Goal: Task Accomplishment & Management: Manage account settings

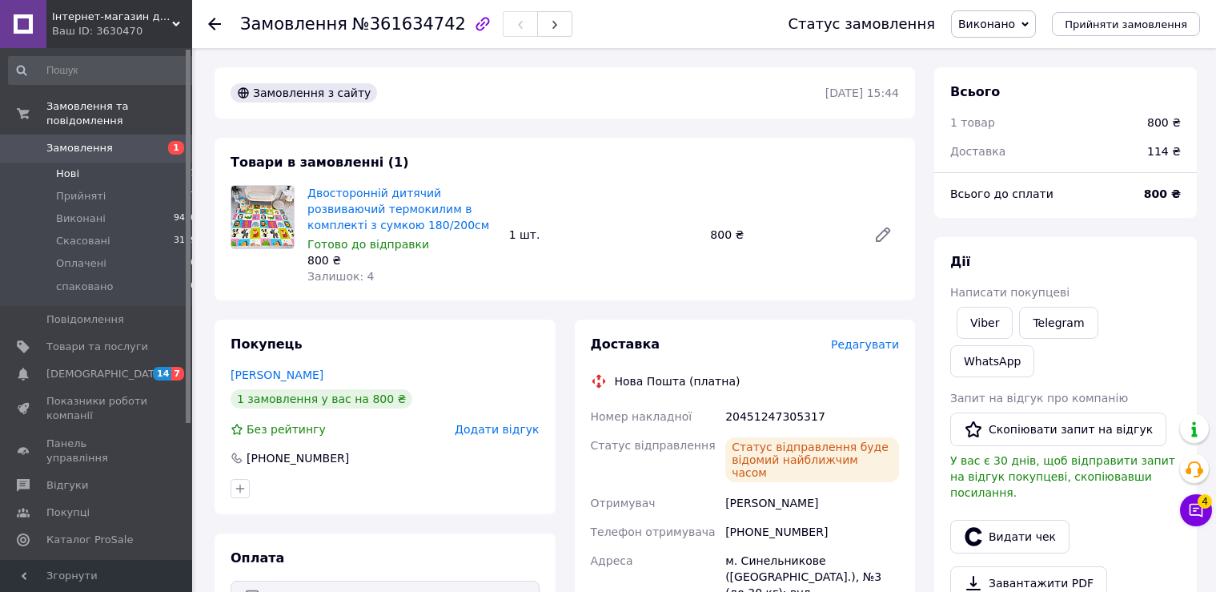
scroll to position [269, 0]
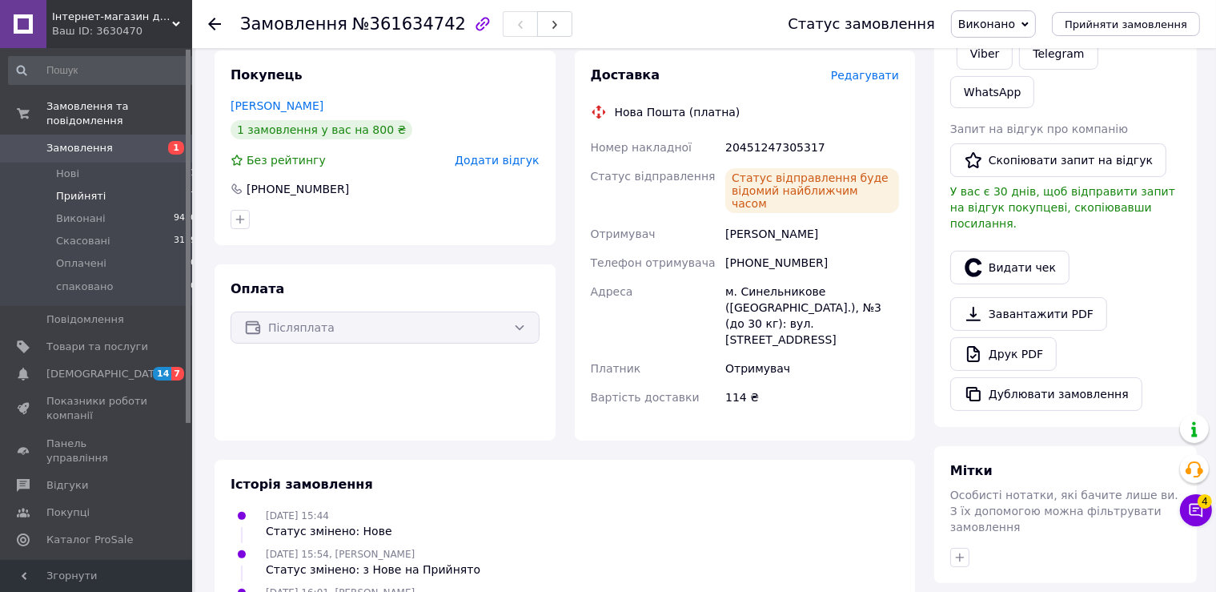
click at [123, 185] on li "Прийняті 7" at bounding box center [103, 196] width 206 height 22
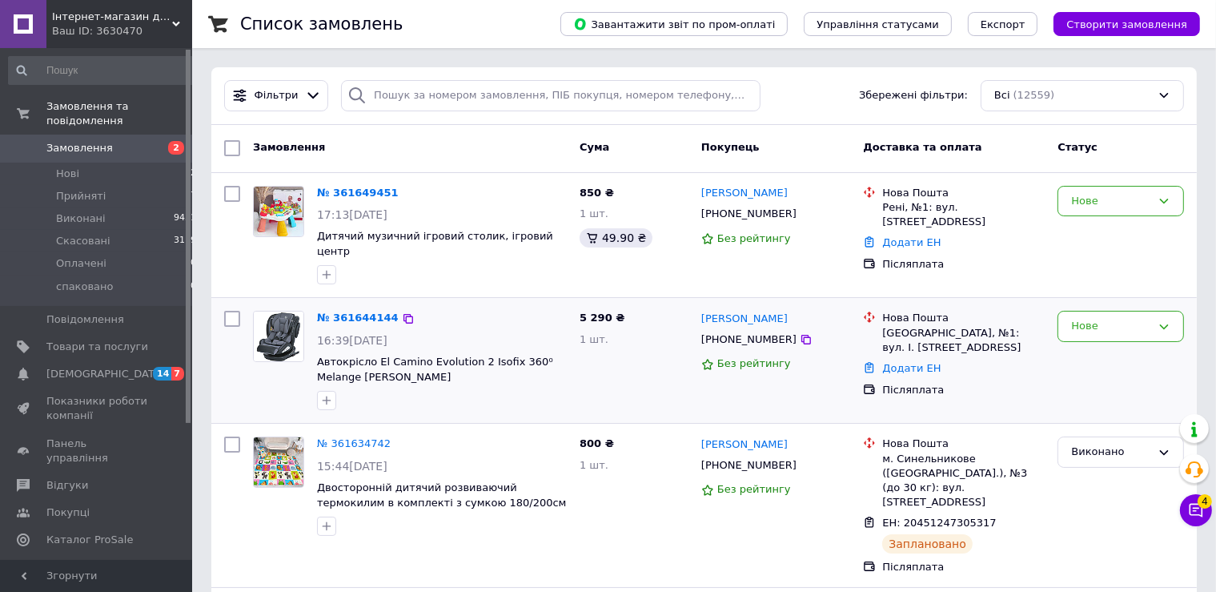
click at [290, 312] on img at bounding box center [279, 337] width 50 height 50
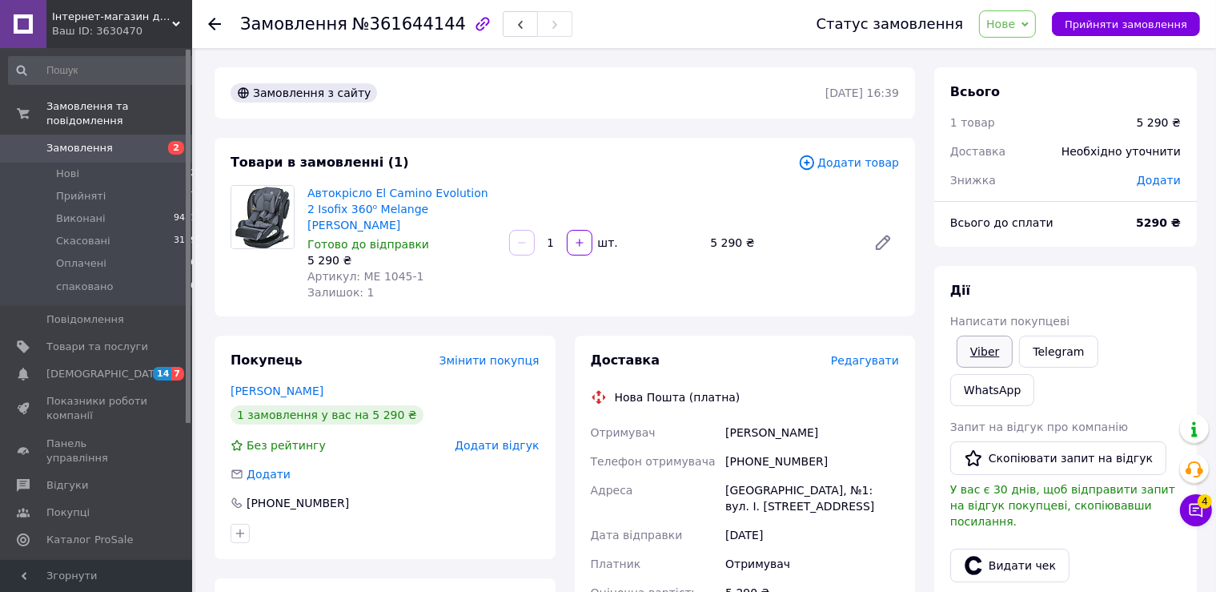
click at [985, 356] on link "Viber" at bounding box center [985, 352] width 56 height 32
click at [62, 167] on span "Нові" at bounding box center [67, 174] width 23 height 14
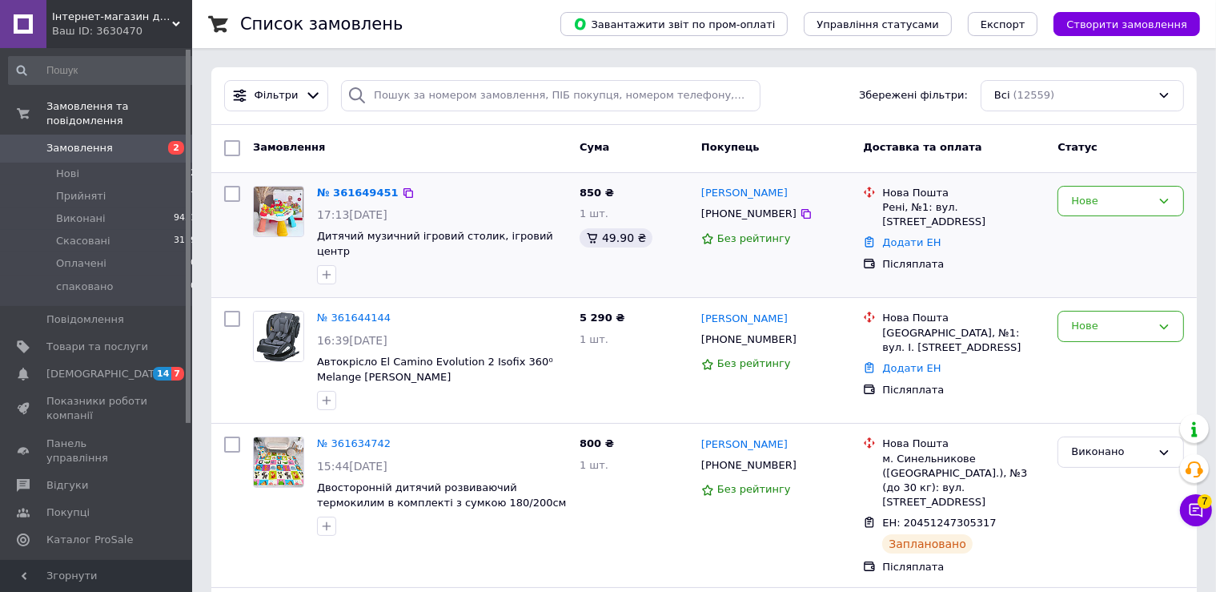
click at [274, 213] on img at bounding box center [279, 212] width 50 height 50
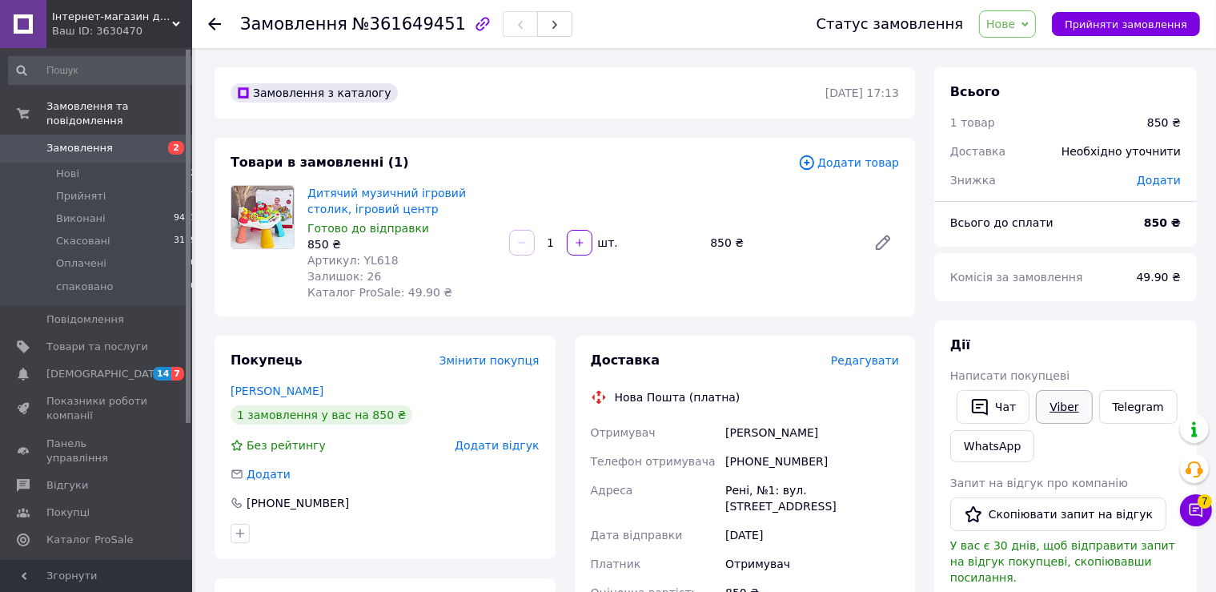
click at [1063, 400] on link "Viber" at bounding box center [1064, 407] width 56 height 34
click at [1193, 505] on icon at bounding box center [1196, 510] width 16 height 16
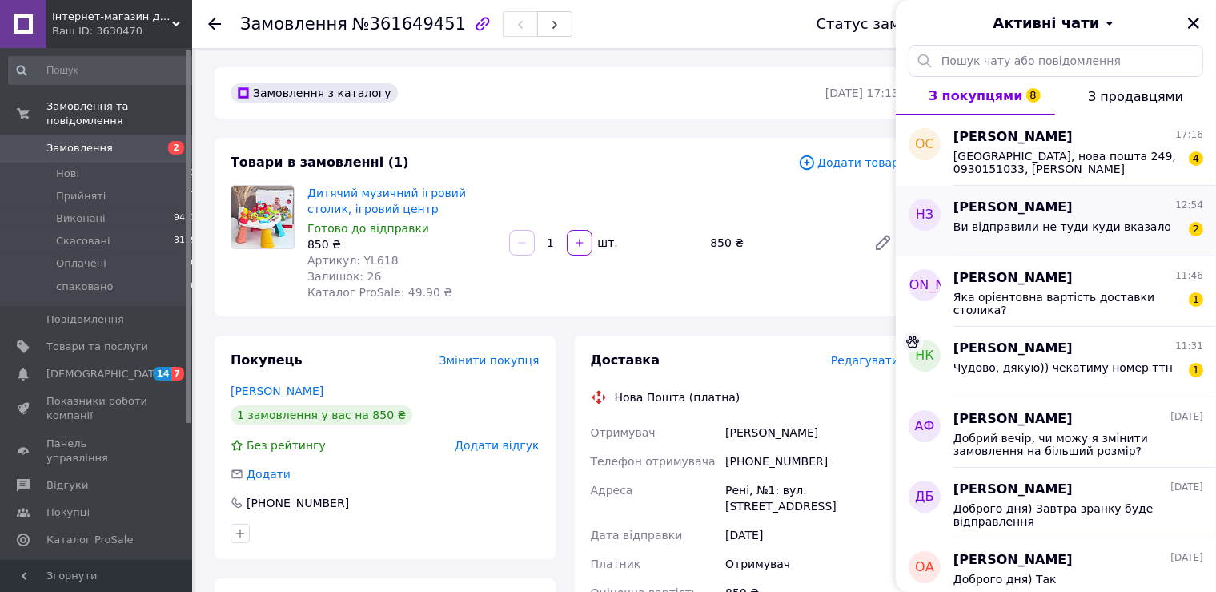
click at [1050, 239] on div "Ви відправили не туди куди вказало" at bounding box center [1063, 231] width 218 height 22
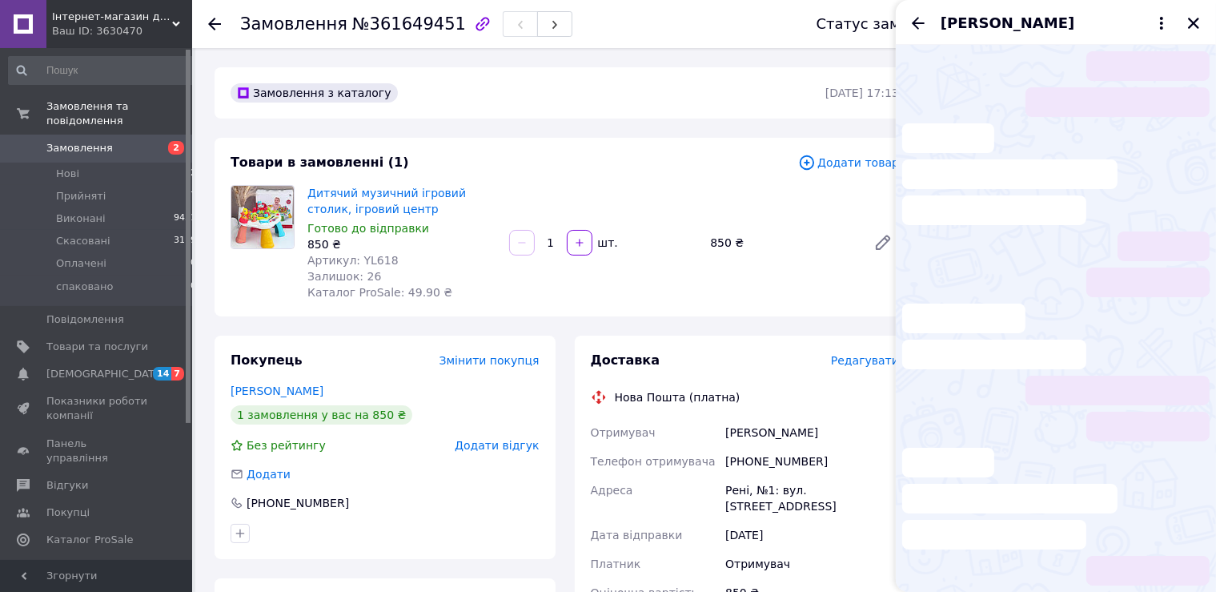
scroll to position [52, 0]
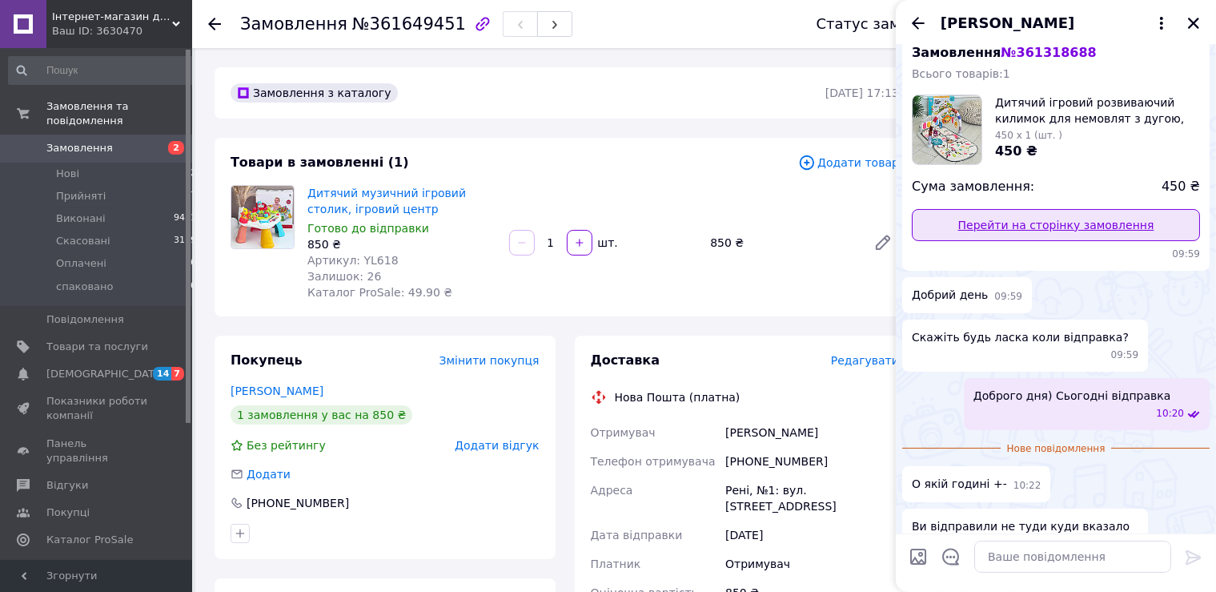
click at [1020, 226] on link "Перейти на сторінку замовлення" at bounding box center [1056, 225] width 288 height 32
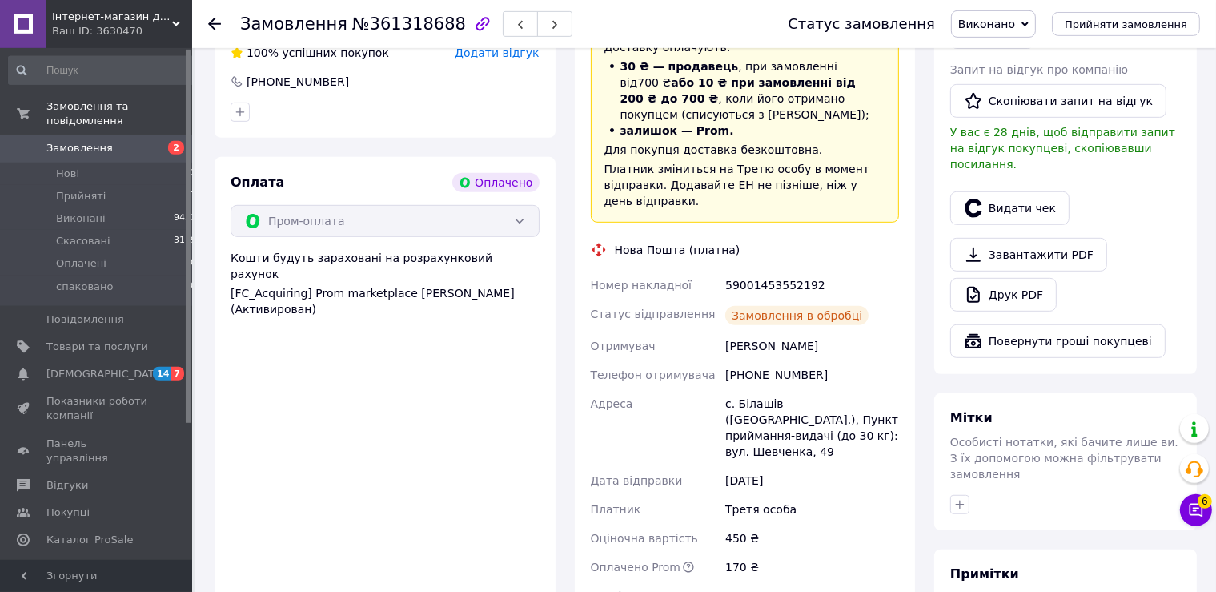
scroll to position [725, 0]
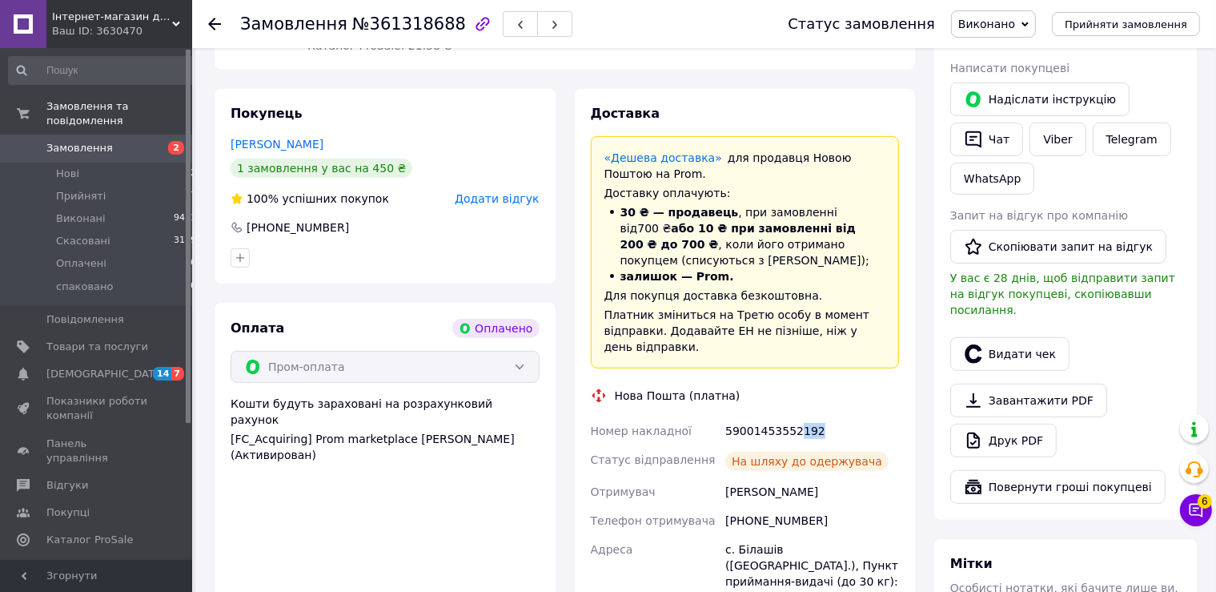
drag, startPoint x: 815, startPoint y: 401, endPoint x: 768, endPoint y: 401, distance: 47.2
click at [789, 416] on div "59001453552192" at bounding box center [812, 430] width 180 height 29
drag, startPoint x: 768, startPoint y: 401, endPoint x: 726, endPoint y: 402, distance: 41.6
click at [726, 416] on div "59001453552192" at bounding box center [812, 430] width 180 height 29
click at [835, 416] on div "59001453552192" at bounding box center [812, 430] width 180 height 29
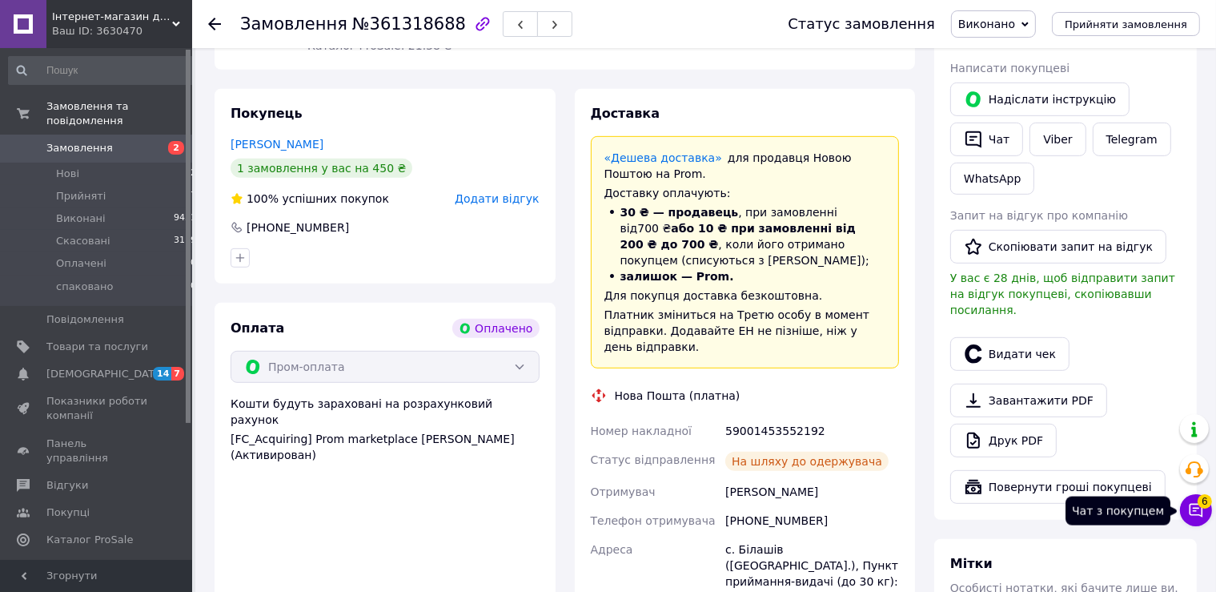
click at [1188, 508] on button "Чат з покупцем 6" at bounding box center [1196, 510] width 32 height 32
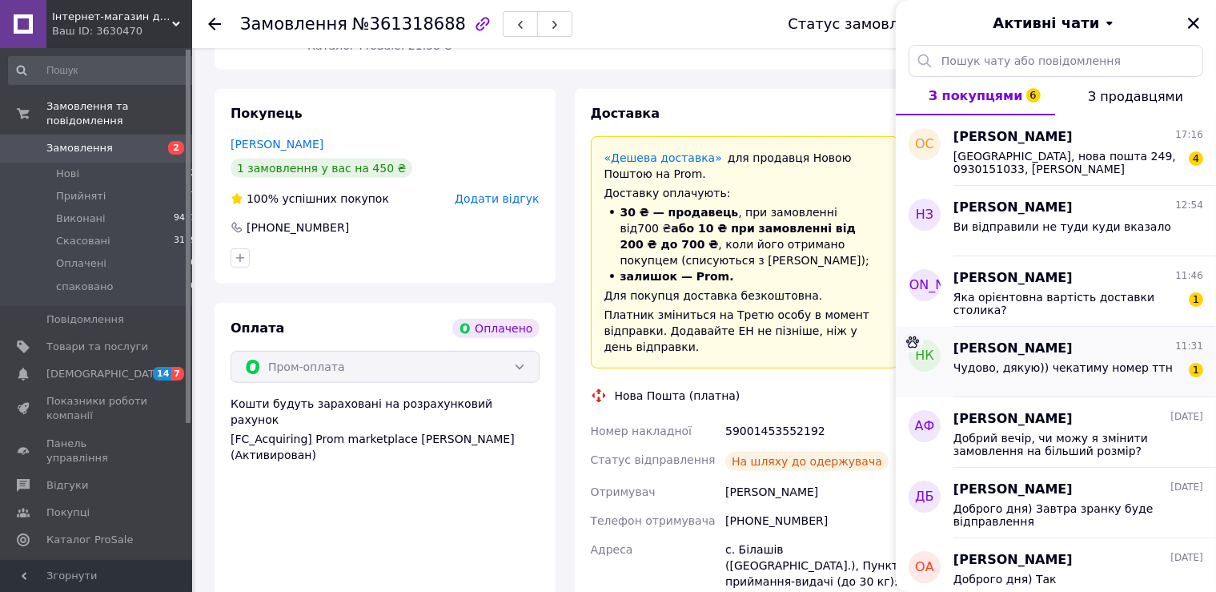
click at [1059, 355] on span "[PERSON_NAME]" at bounding box center [1013, 349] width 119 height 18
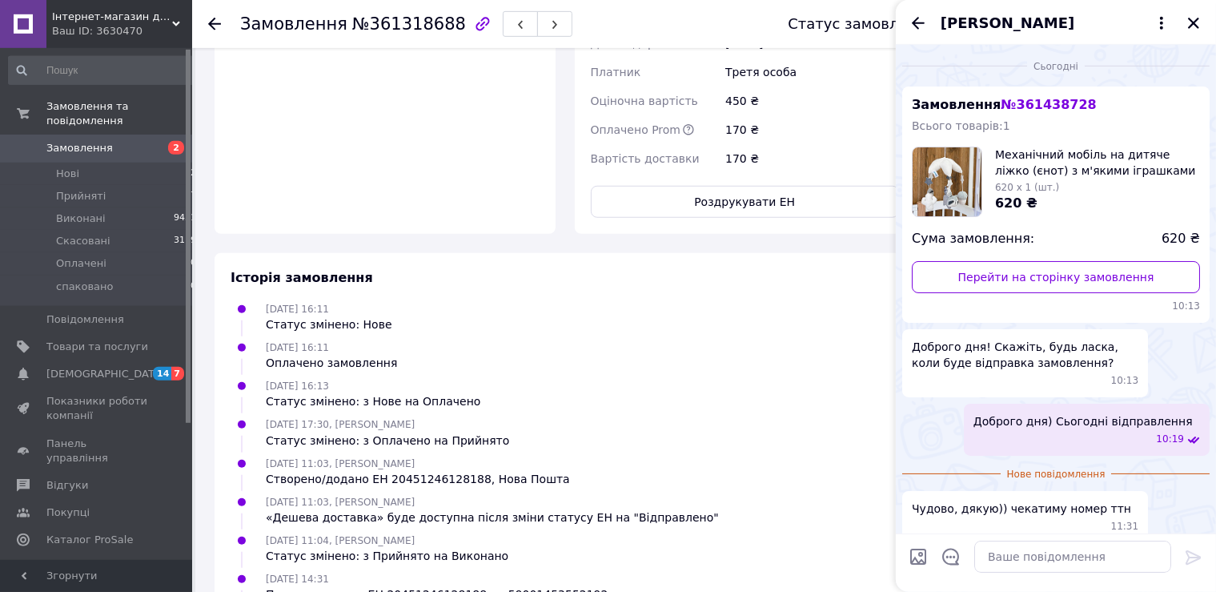
scroll to position [1401, 0]
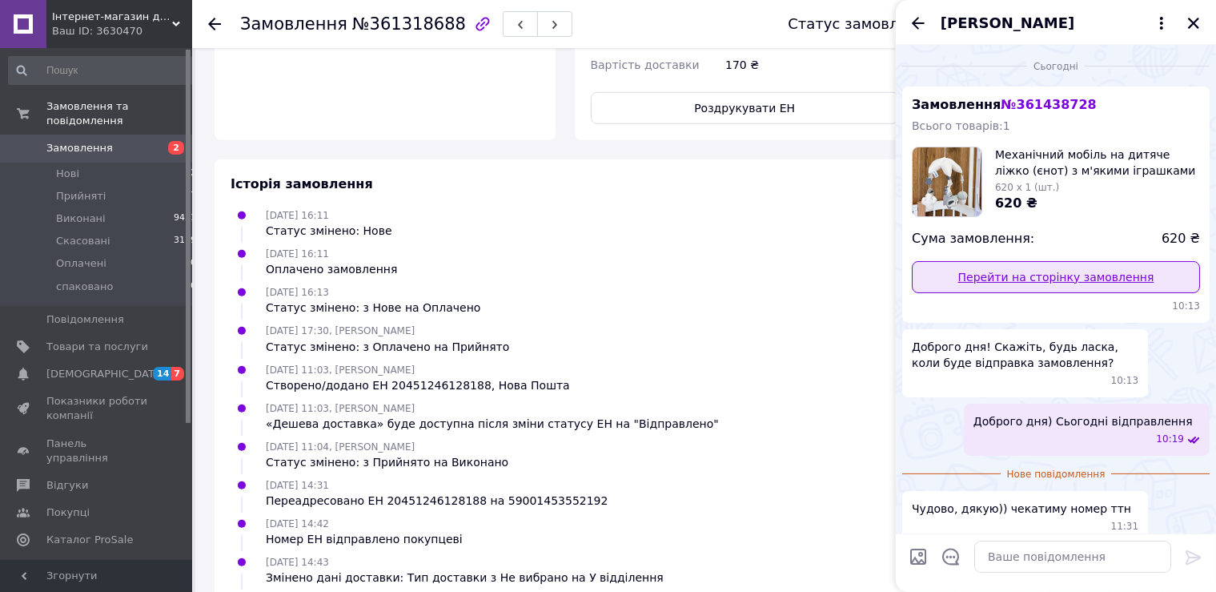
click at [1043, 283] on link "Перейти на сторінку замовлення" at bounding box center [1056, 277] width 288 height 32
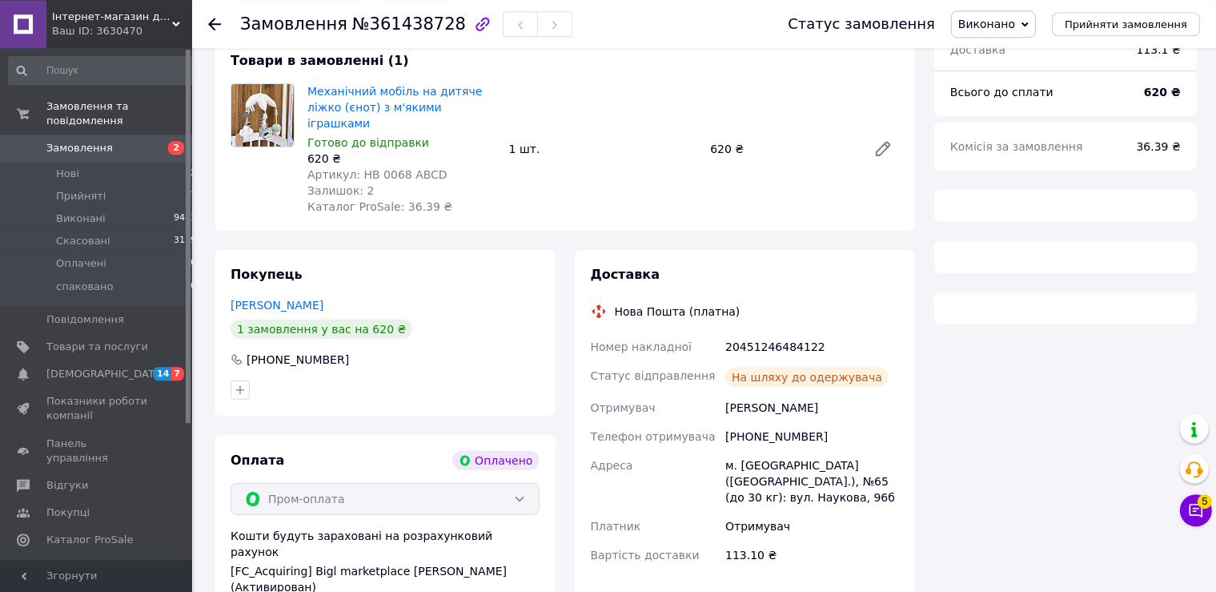
scroll to position [608, 0]
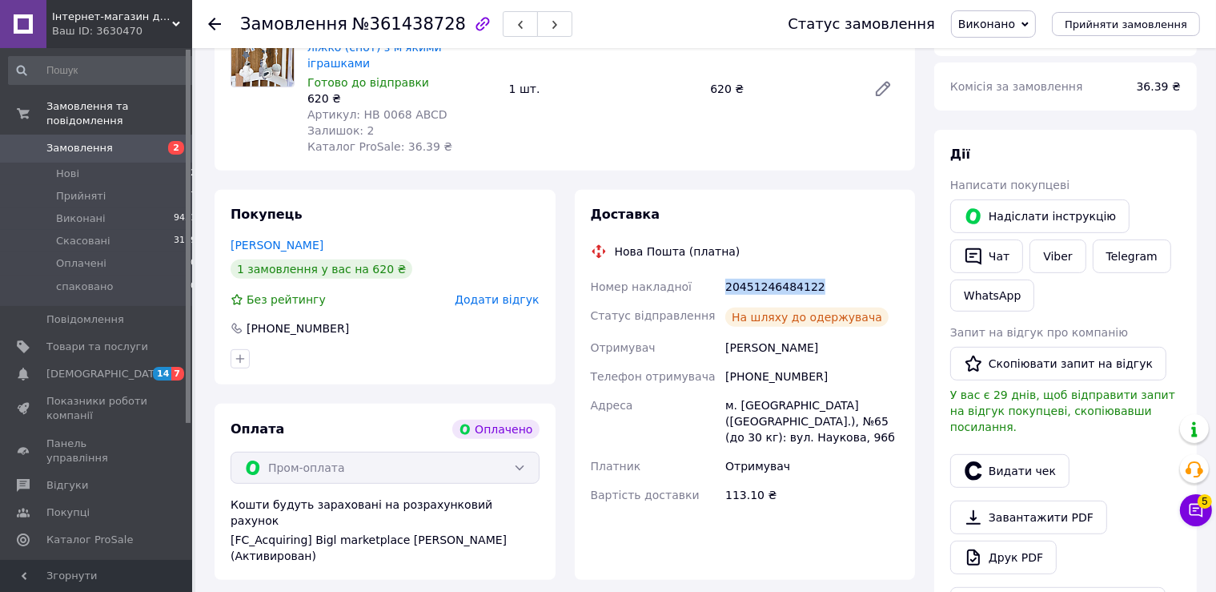
drag, startPoint x: 785, startPoint y: 277, endPoint x: 727, endPoint y: 273, distance: 57.8
click at [727, 273] on div "20451246484122" at bounding box center [812, 286] width 180 height 29
copy div "20451246484122"
click at [1193, 521] on button "Чат з покупцем 5" at bounding box center [1196, 510] width 32 height 32
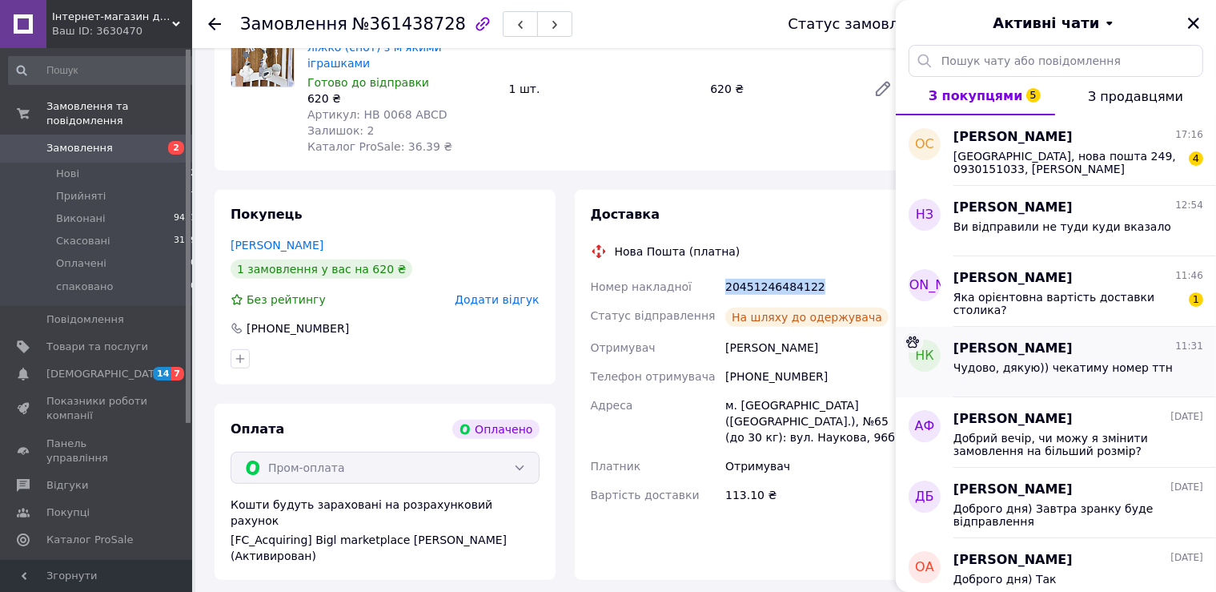
click at [1091, 370] on span "Чудово, дякую)) чекатиму номер ттн" at bounding box center [1063, 367] width 219 height 13
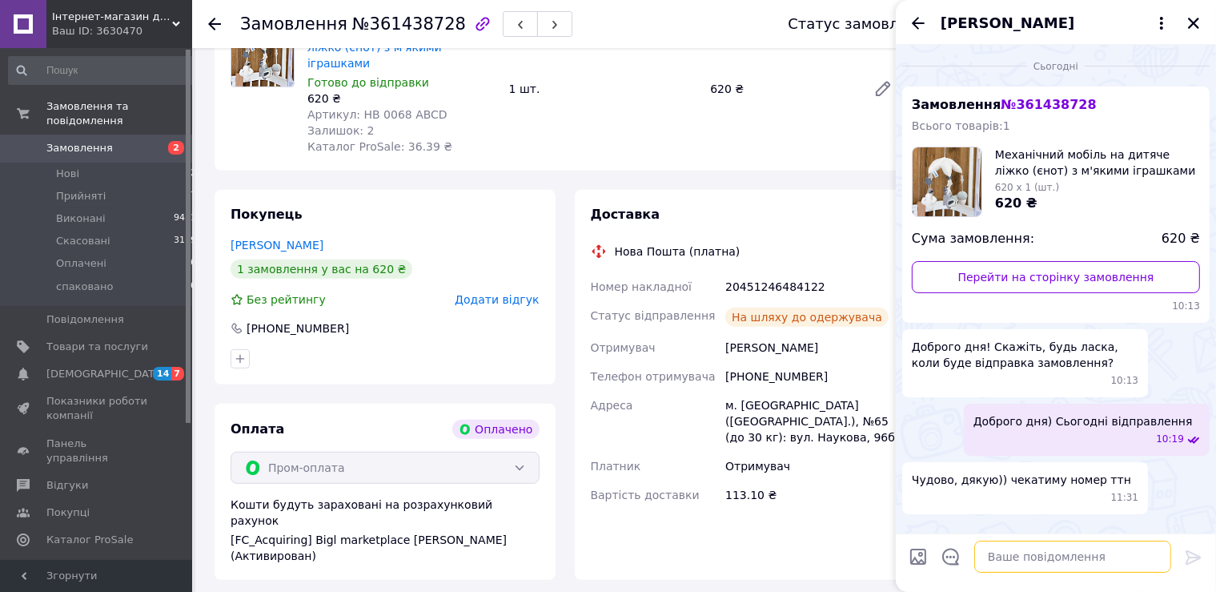
click at [1063, 559] on textarea at bounding box center [1073, 557] width 197 height 32
paste textarea "20451246484122"
type textarea "20451246484122 ваш номер ттн)"
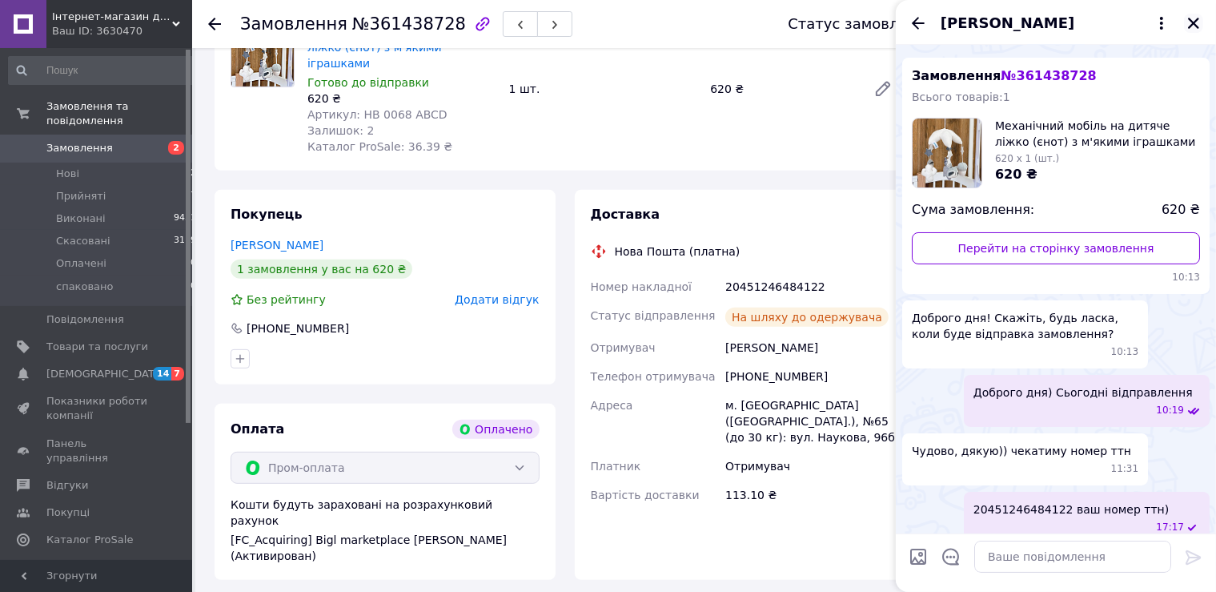
click at [1192, 21] on icon "Закрити" at bounding box center [1193, 23] width 11 height 11
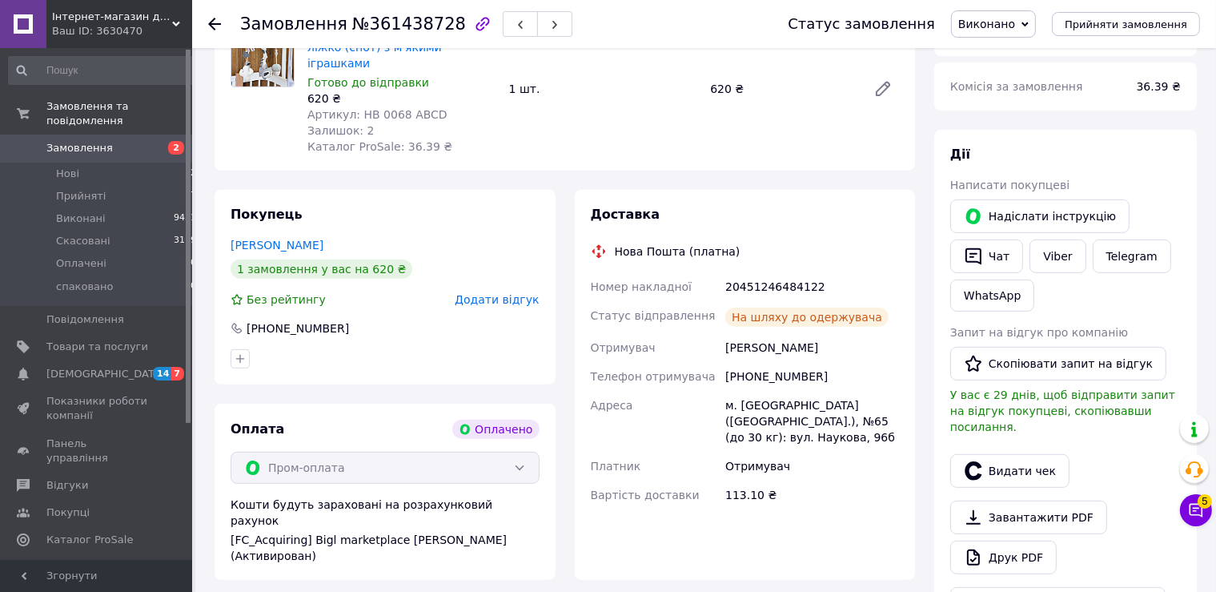
click at [1197, 529] on body "Інтернет-магазин дитячих товарів та іграшок Kids_play_shop Ваш ID: 3630470 Сайт…" at bounding box center [608, 217] width 1216 height 1651
click at [1196, 524] on button "Чат з покупцем 5" at bounding box center [1196, 510] width 32 height 32
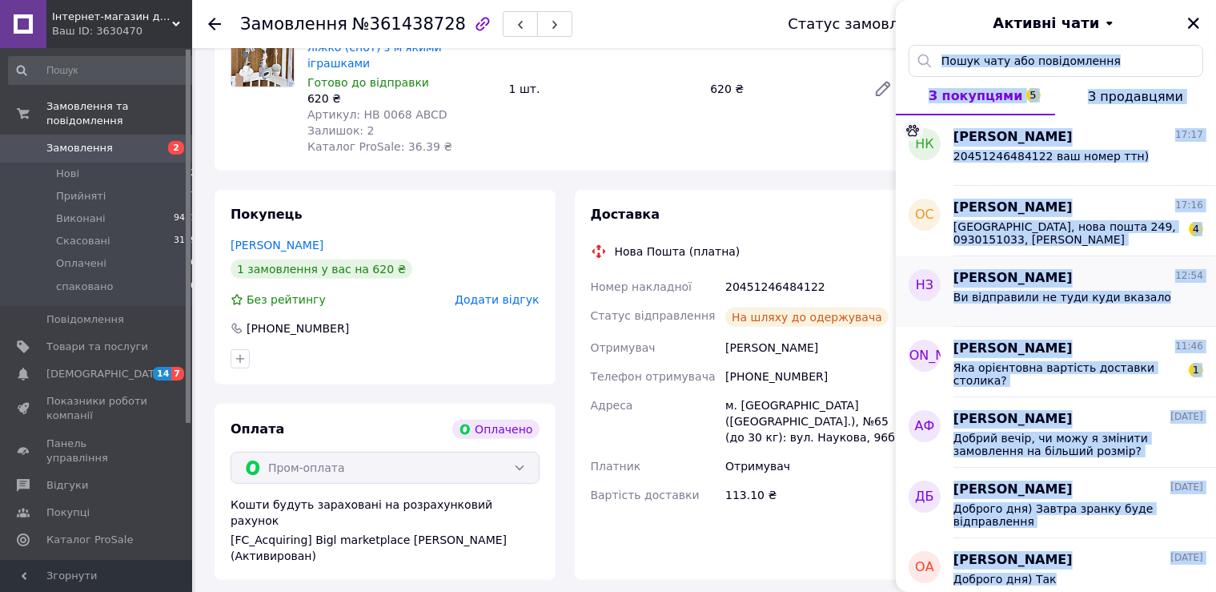
click at [1059, 272] on span "[PERSON_NAME]" at bounding box center [1013, 278] width 119 height 18
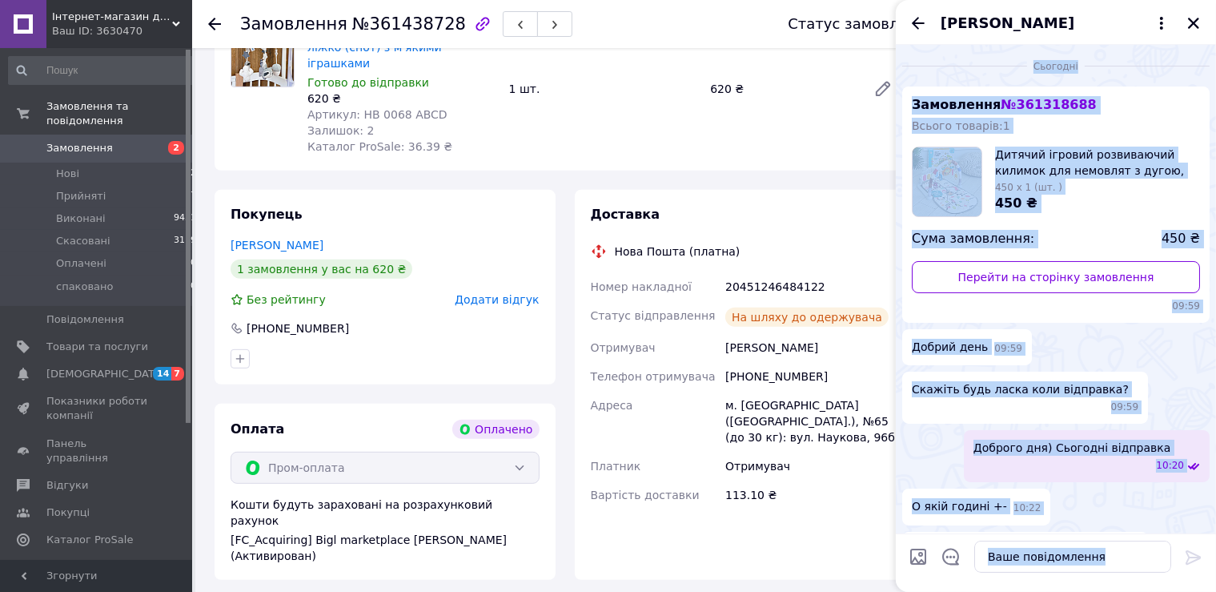
scroll to position [23, 0]
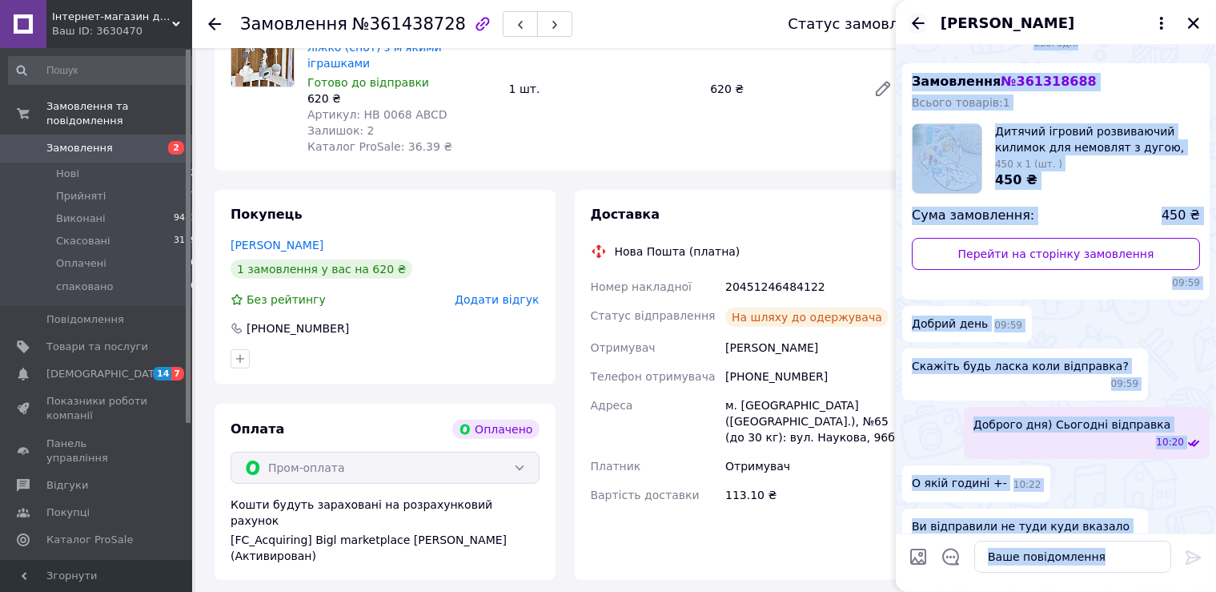
click at [920, 20] on icon "Назад" at bounding box center [918, 23] width 19 height 19
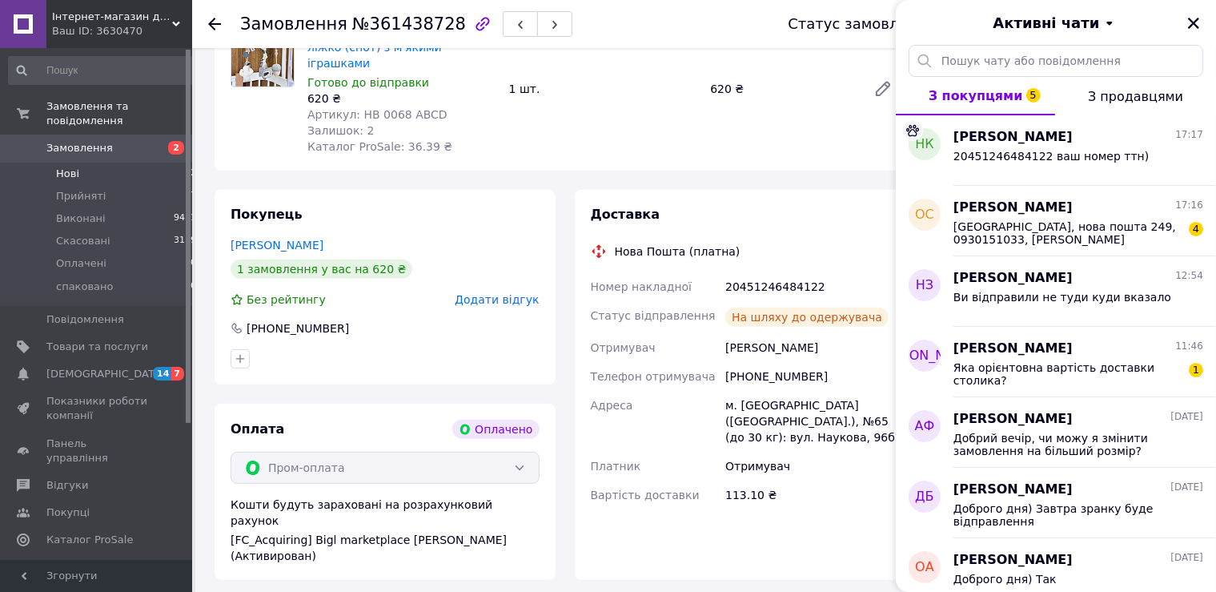
click at [161, 163] on li "Нові 2" at bounding box center [103, 174] width 206 height 22
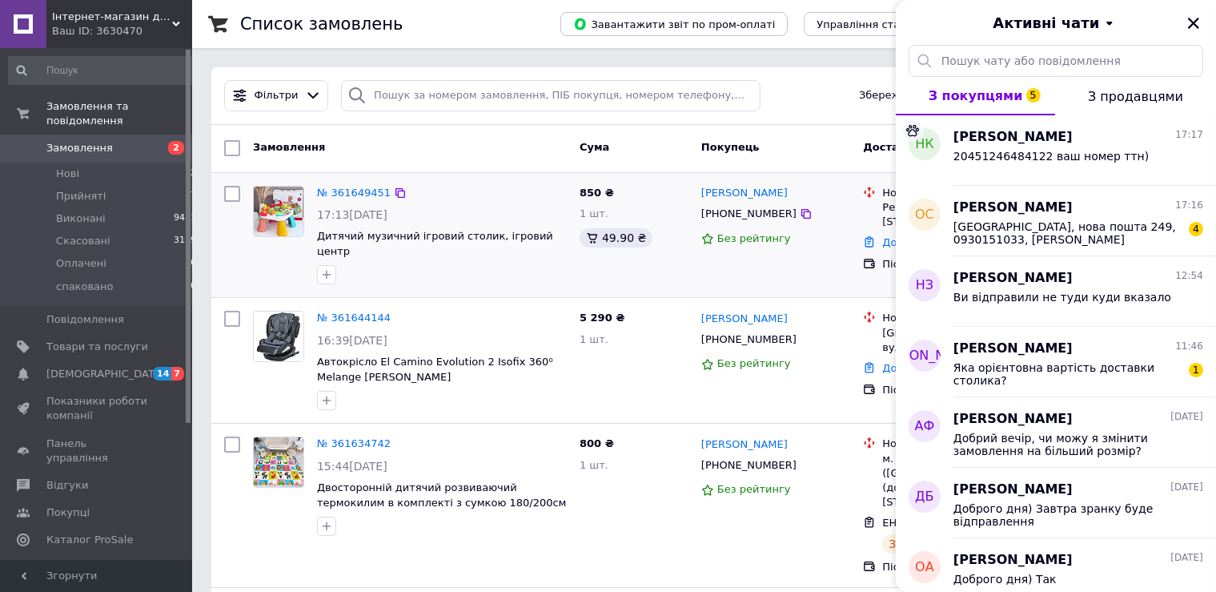
click at [283, 191] on img at bounding box center [279, 212] width 50 height 50
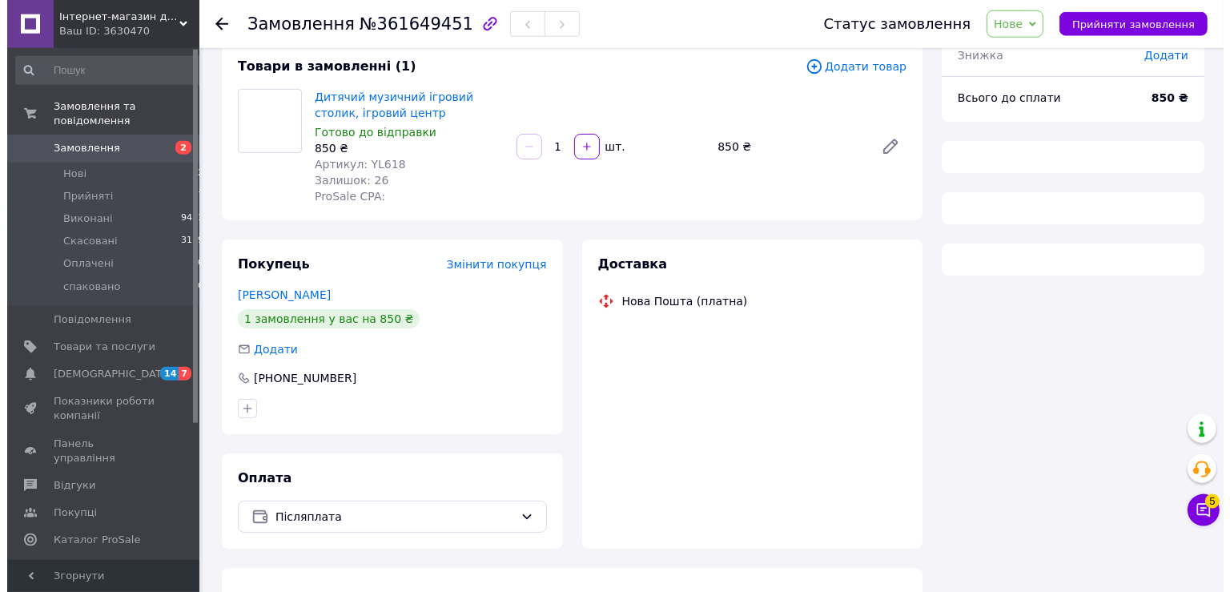
scroll to position [123, 0]
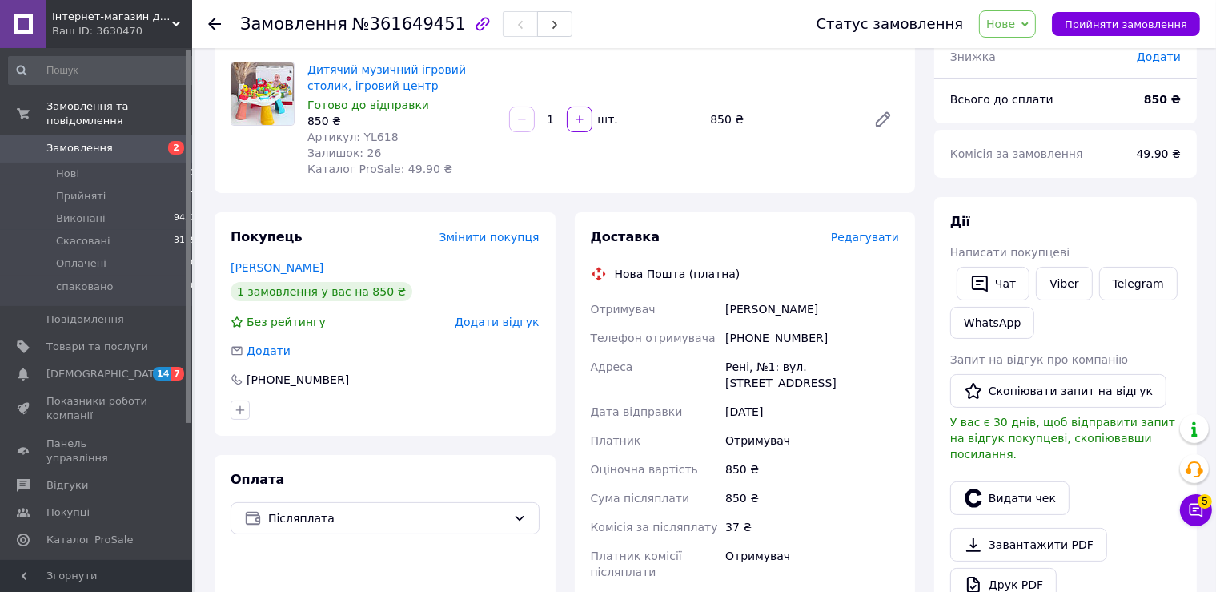
click at [860, 239] on span "Редагувати" at bounding box center [865, 237] width 68 height 13
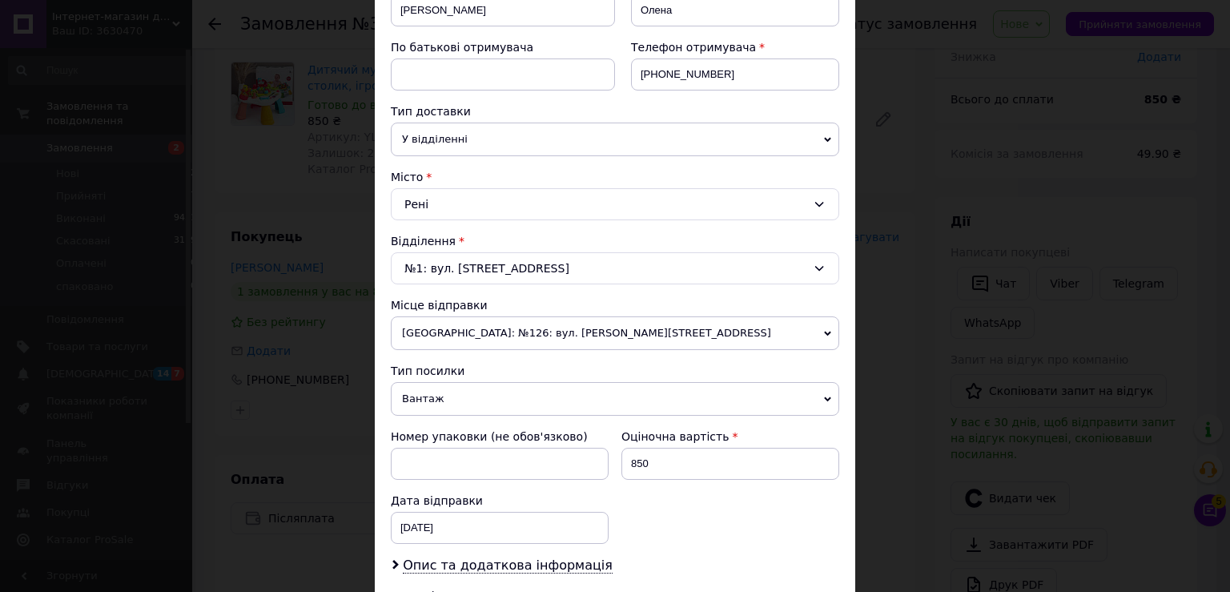
scroll to position [353, 0]
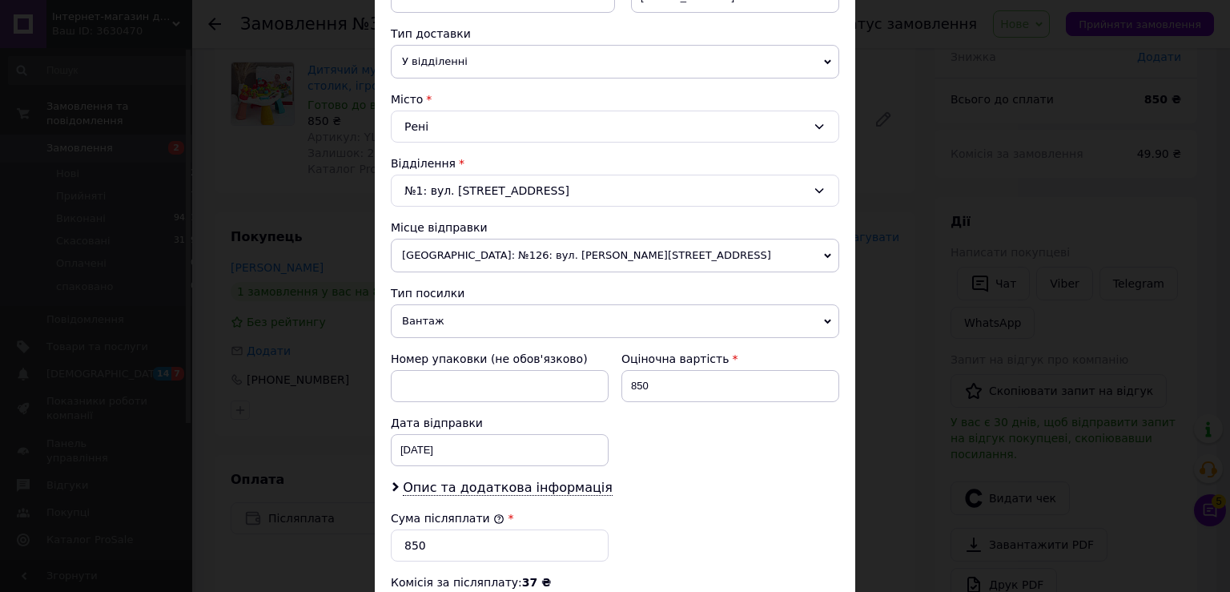
click at [434, 117] on div "Рені" at bounding box center [615, 127] width 448 height 32
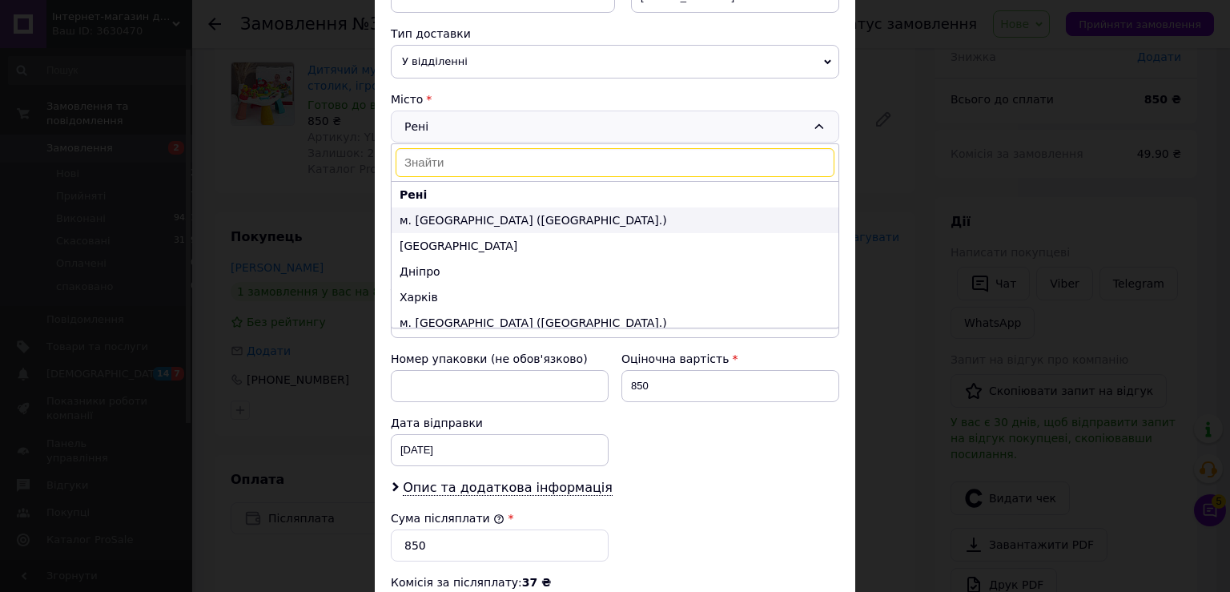
click at [450, 219] on li "м. [GEOGRAPHIC_DATA] ([GEOGRAPHIC_DATA].)" at bounding box center [615, 220] width 447 height 26
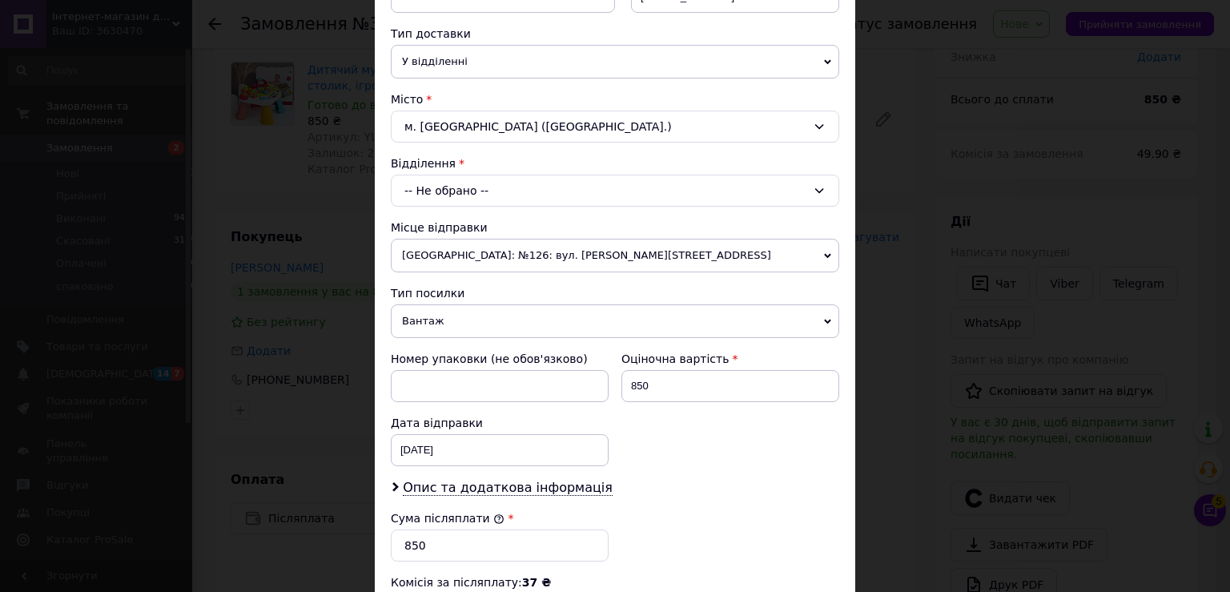
click at [448, 192] on div "-- Не обрано --" at bounding box center [615, 191] width 448 height 32
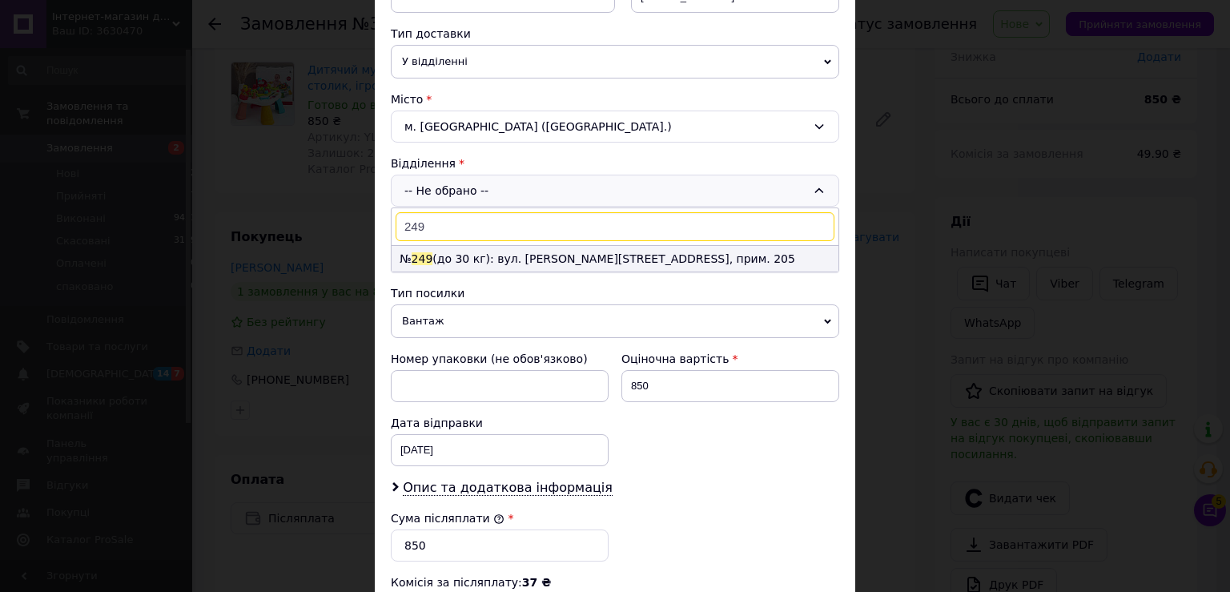
type input "249"
click at [540, 258] on li "№ 249 (до 30 кг): вул. Михайла Максимовича, 28Б, прим. 205" at bounding box center [615, 259] width 447 height 26
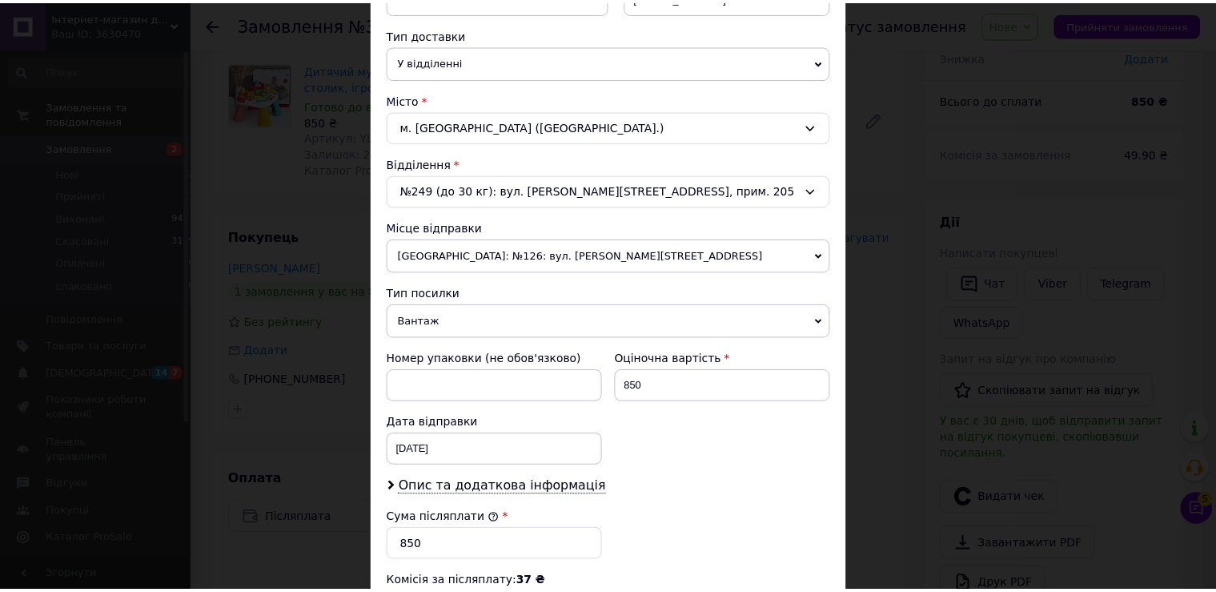
scroll to position [625, 0]
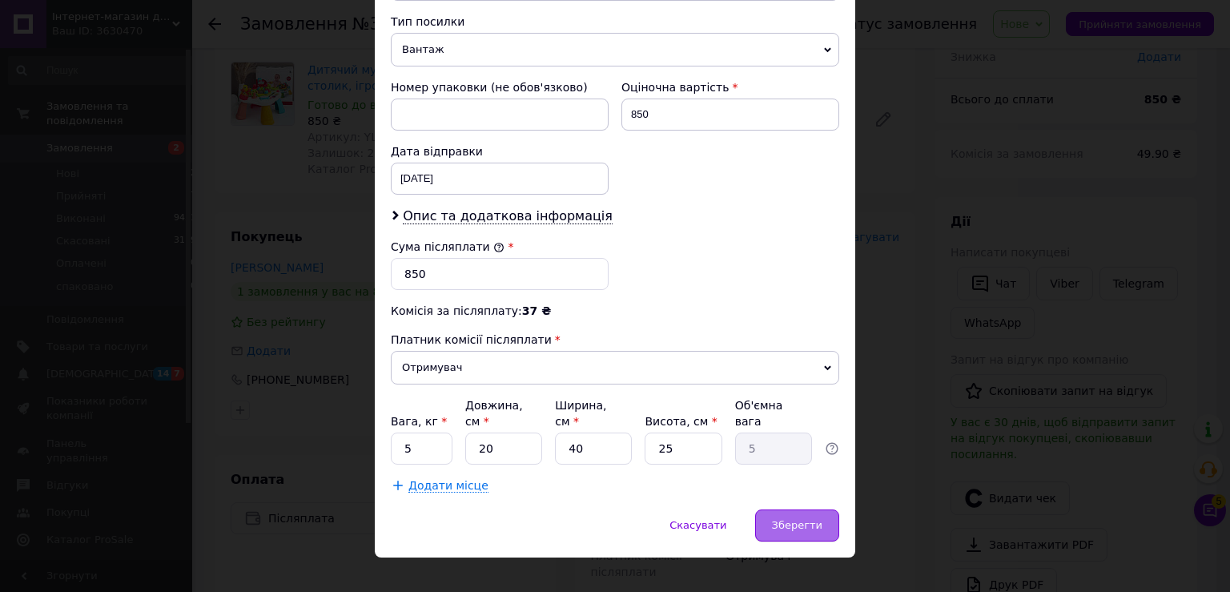
click at [820, 509] on div "Зберегти" at bounding box center [797, 525] width 84 height 32
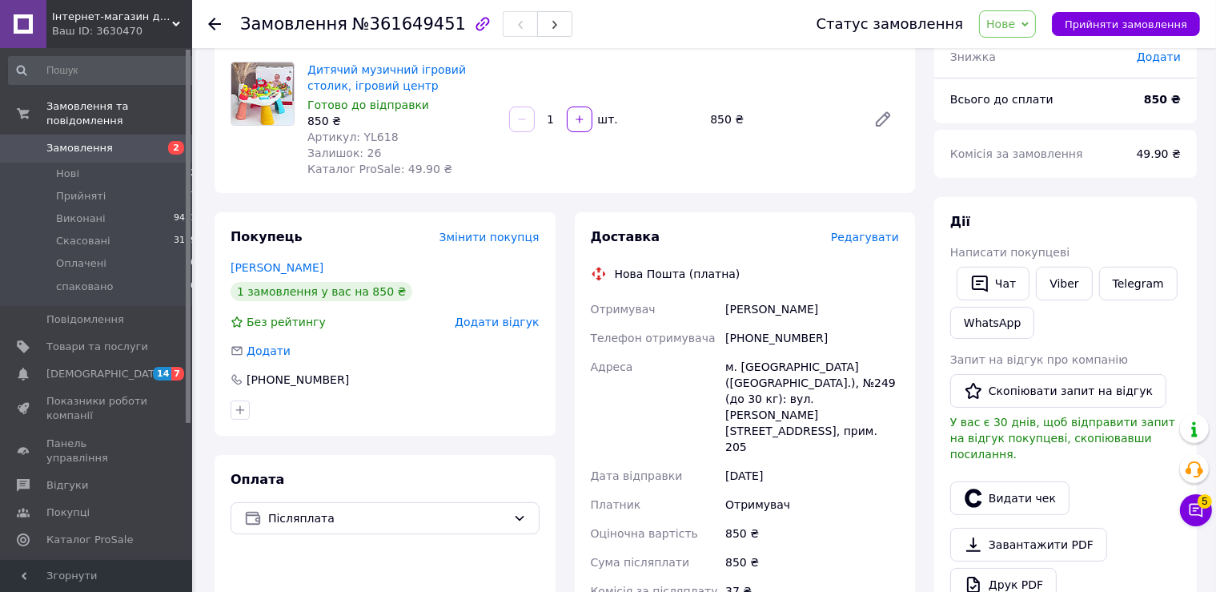
click at [248, 187] on div "Товари в замовленні (1) Додати товар Дитячий музичний ігровий столик, ігровий ц…" at bounding box center [565, 103] width 701 height 179
click at [1123, 22] on span "Прийняти замовлення" at bounding box center [1126, 24] width 123 height 12
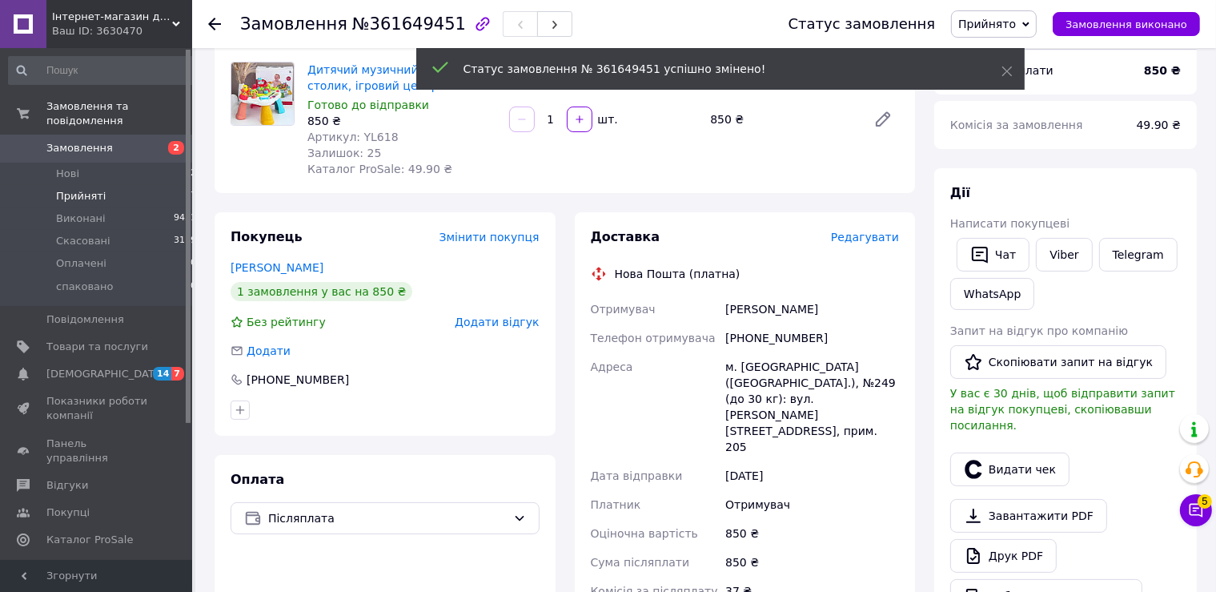
click at [139, 185] on li "Прийняті 7" at bounding box center [103, 196] width 206 height 22
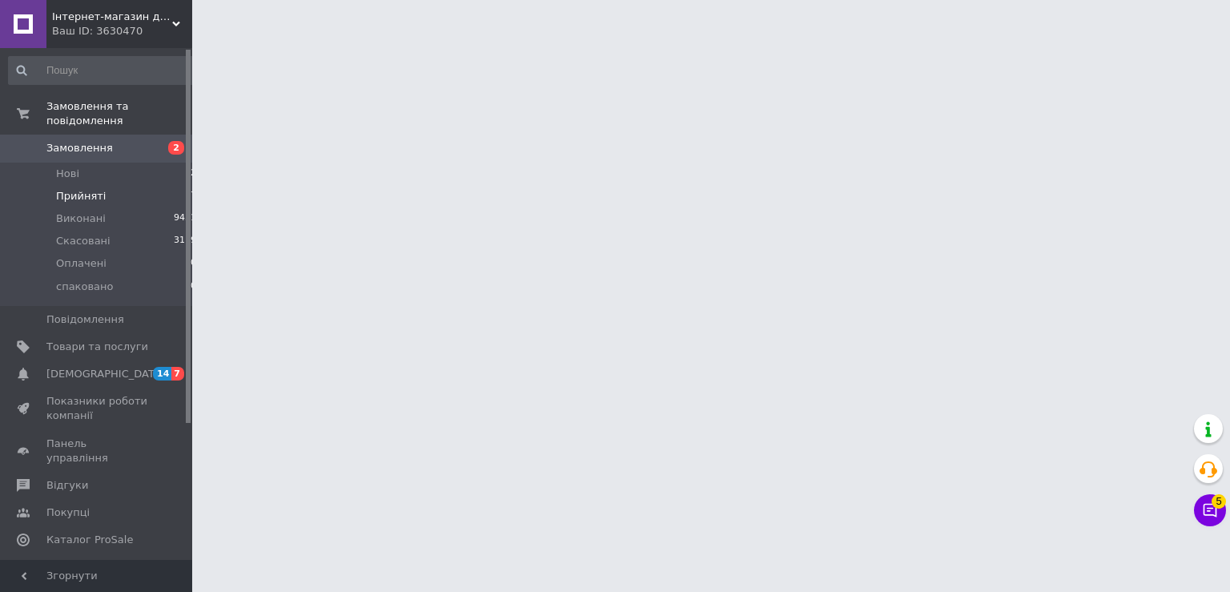
click at [138, 187] on li "Прийняті 7" at bounding box center [103, 196] width 206 height 22
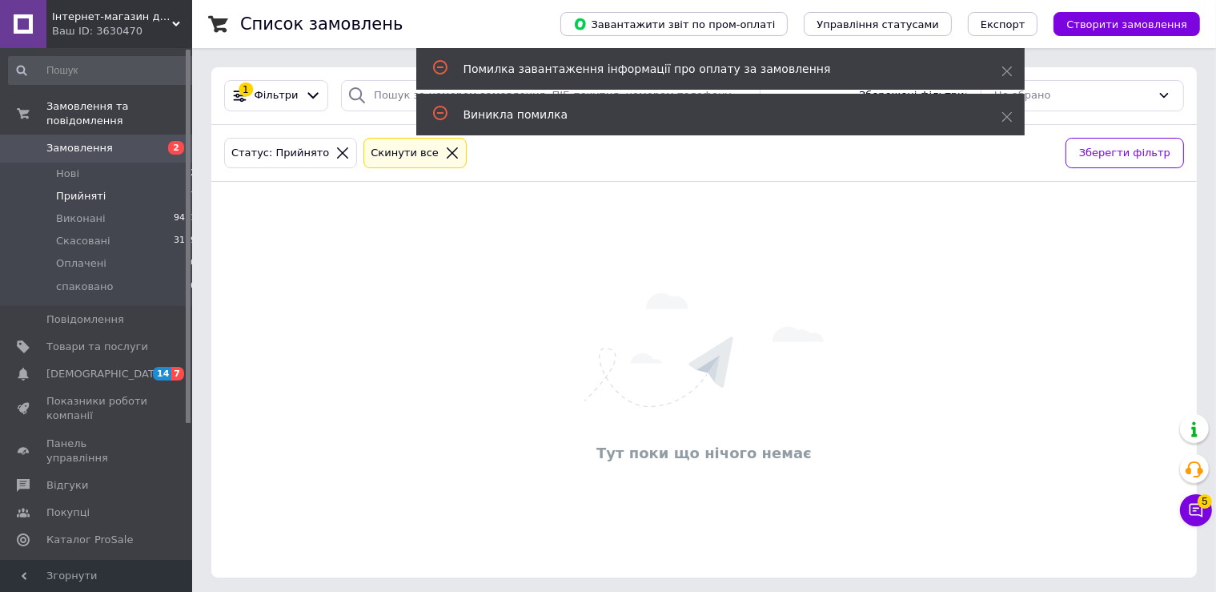
click at [120, 185] on li "Прийняті 7" at bounding box center [103, 196] width 206 height 22
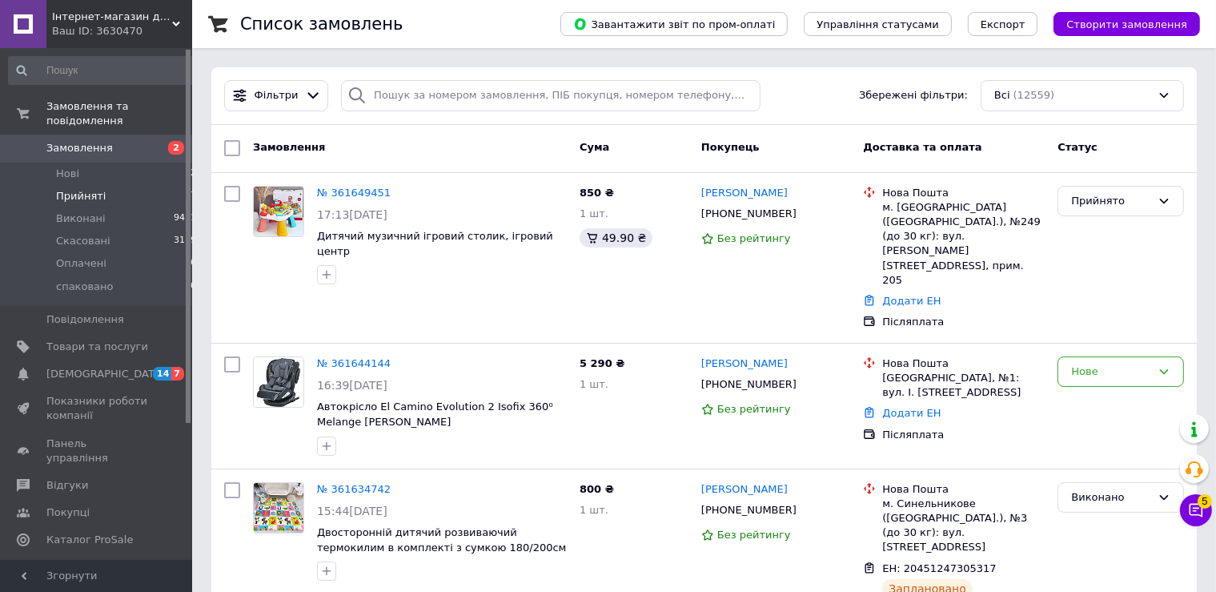
click at [118, 185] on li "Прийняті 7" at bounding box center [103, 196] width 206 height 22
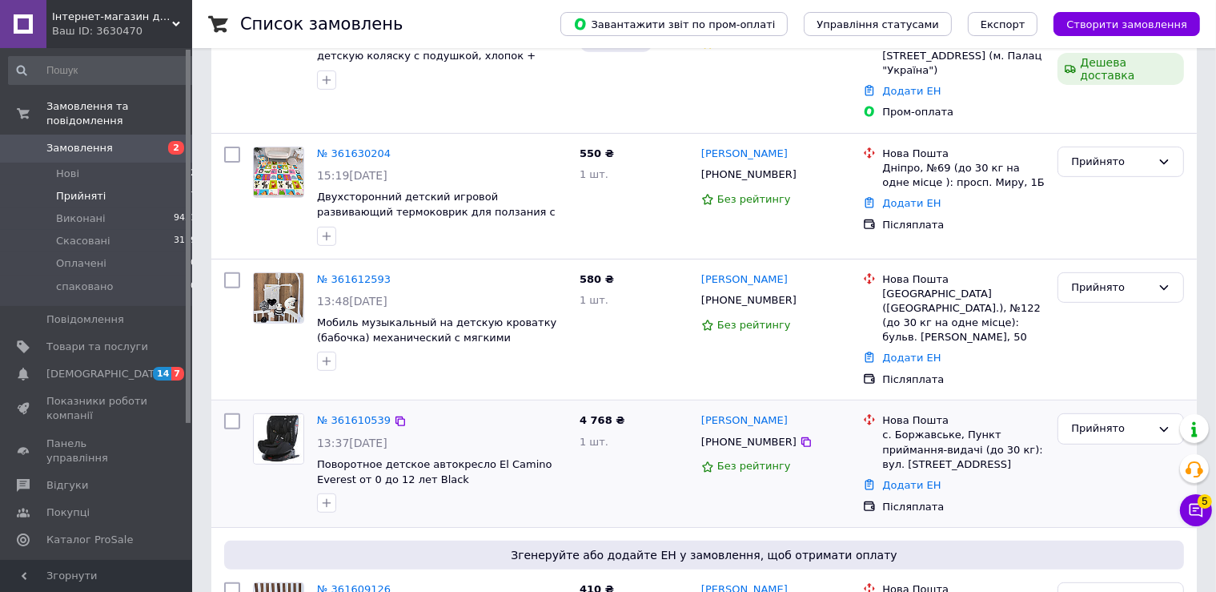
scroll to position [765, 0]
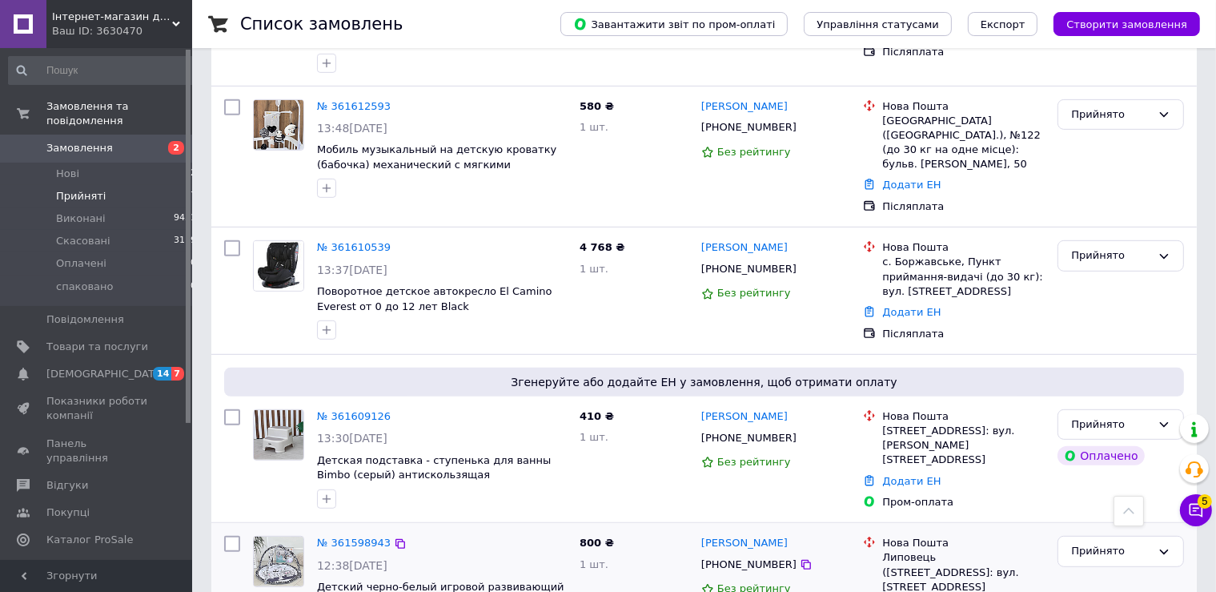
click at [278, 537] on img at bounding box center [279, 562] width 50 height 50
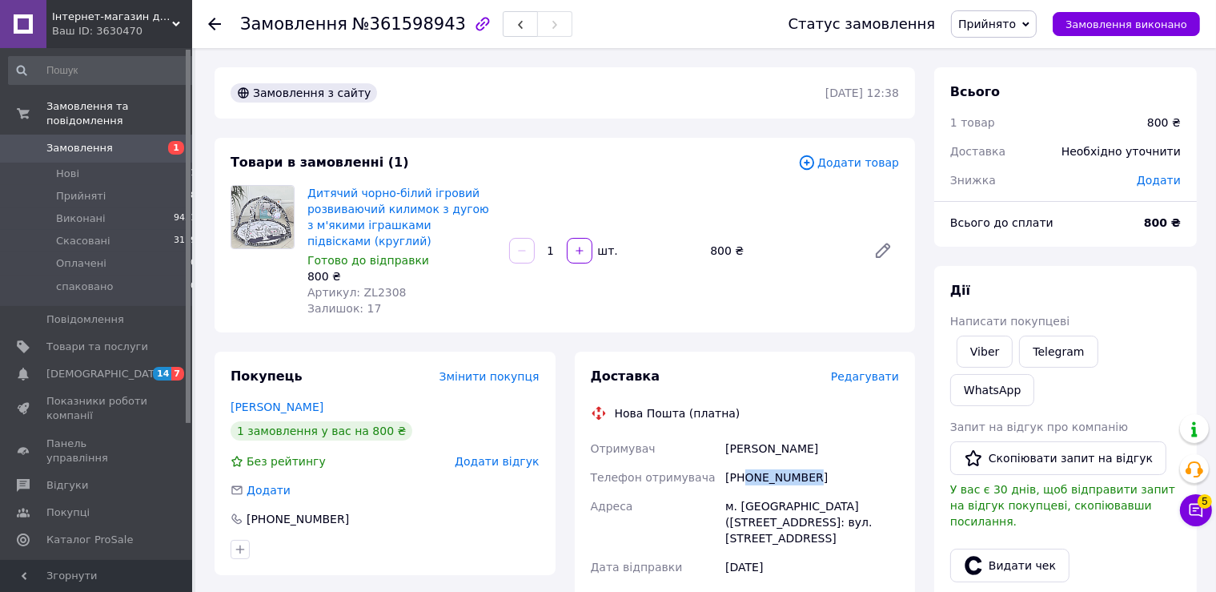
drag, startPoint x: 826, startPoint y: 479, endPoint x: 744, endPoint y: 478, distance: 82.5
click at [744, 478] on div "[PHONE_NUMBER]" at bounding box center [812, 477] width 180 height 29
copy div "0973439729"
drag, startPoint x: 754, startPoint y: 443, endPoint x: 718, endPoint y: 445, distance: 36.1
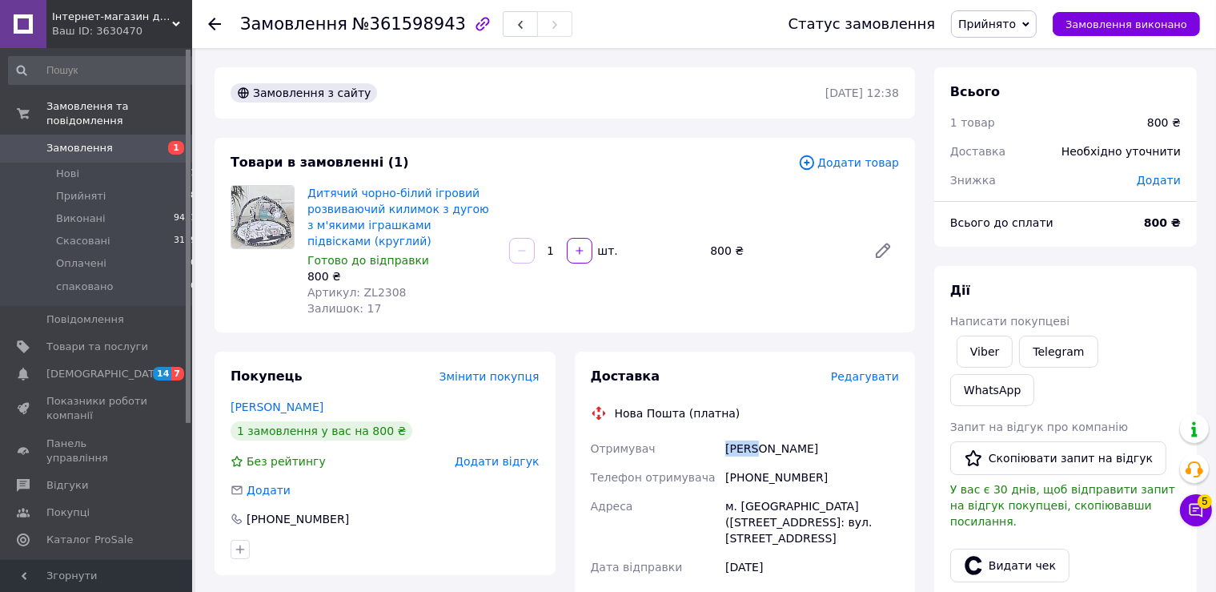
click at [718, 445] on div "Отримувач Скафі Даря Телефон отримувача +380973439729 Адреса м. Липовець (Вінни…" at bounding box center [746, 588] width 316 height 308
copy div "Отримувач Скафі"
drag, startPoint x: 790, startPoint y: 450, endPoint x: 760, endPoint y: 450, distance: 29.6
click at [760, 450] on div "Скафі Даря" at bounding box center [812, 448] width 180 height 29
copy div "Даря"
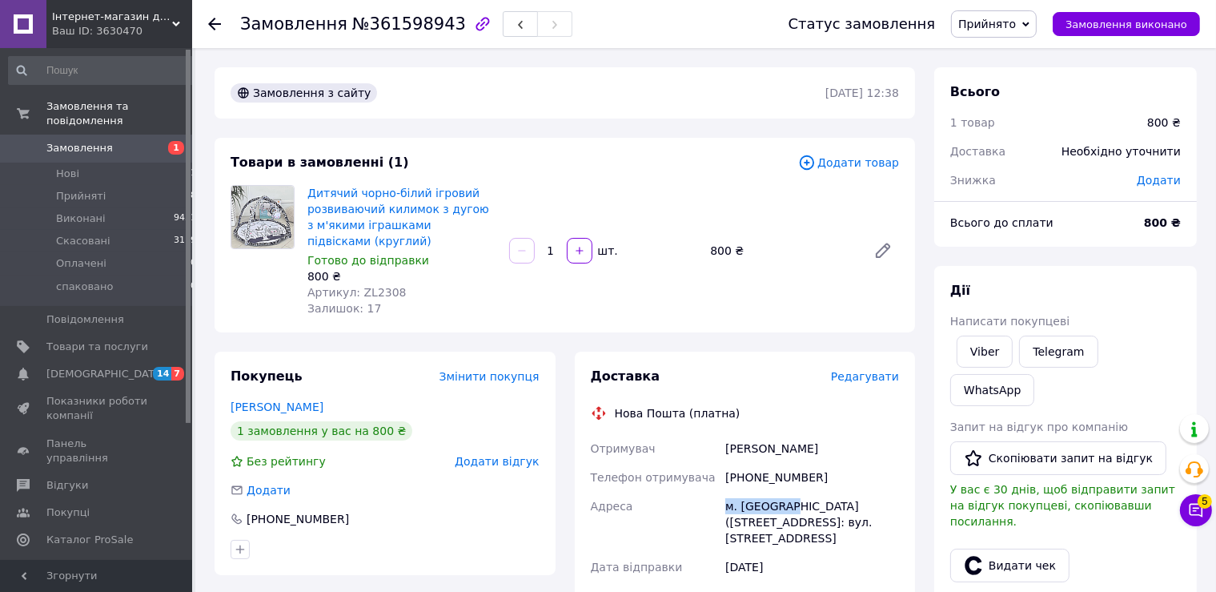
drag, startPoint x: 746, startPoint y: 501, endPoint x: 789, endPoint y: 502, distance: 43.2
click at [789, 502] on div "Отримувач Скафі Даря Телефон отримувача +380973439729 Адреса м. Липовець (Вінни…" at bounding box center [746, 588] width 316 height 308
copy div "Адреса м. Липовець"
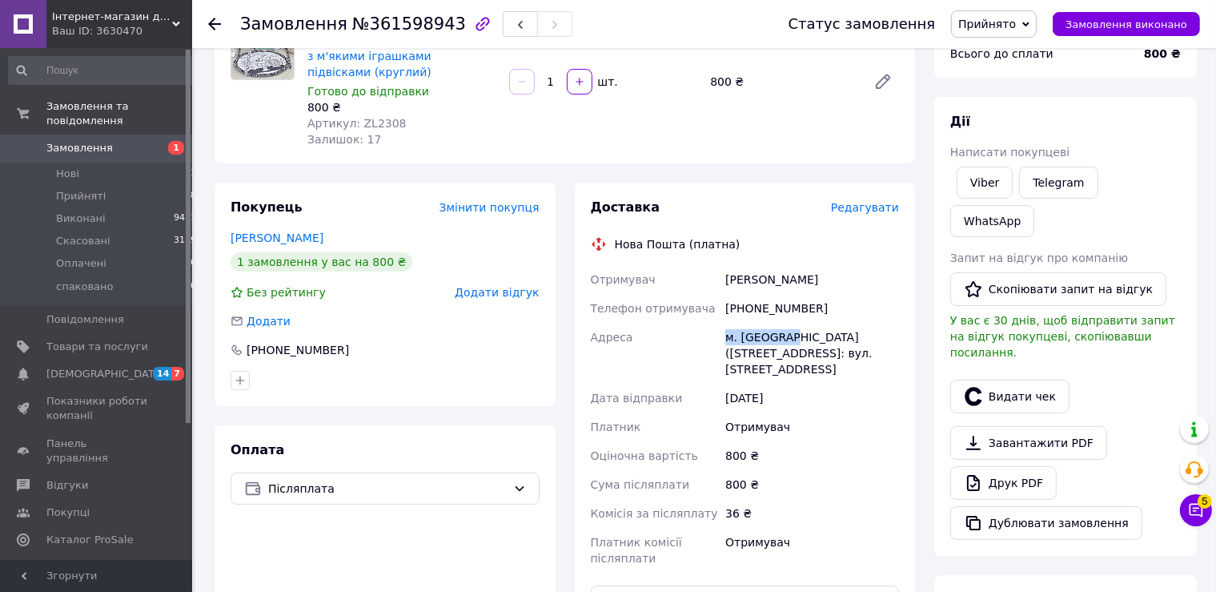
scroll to position [491, 0]
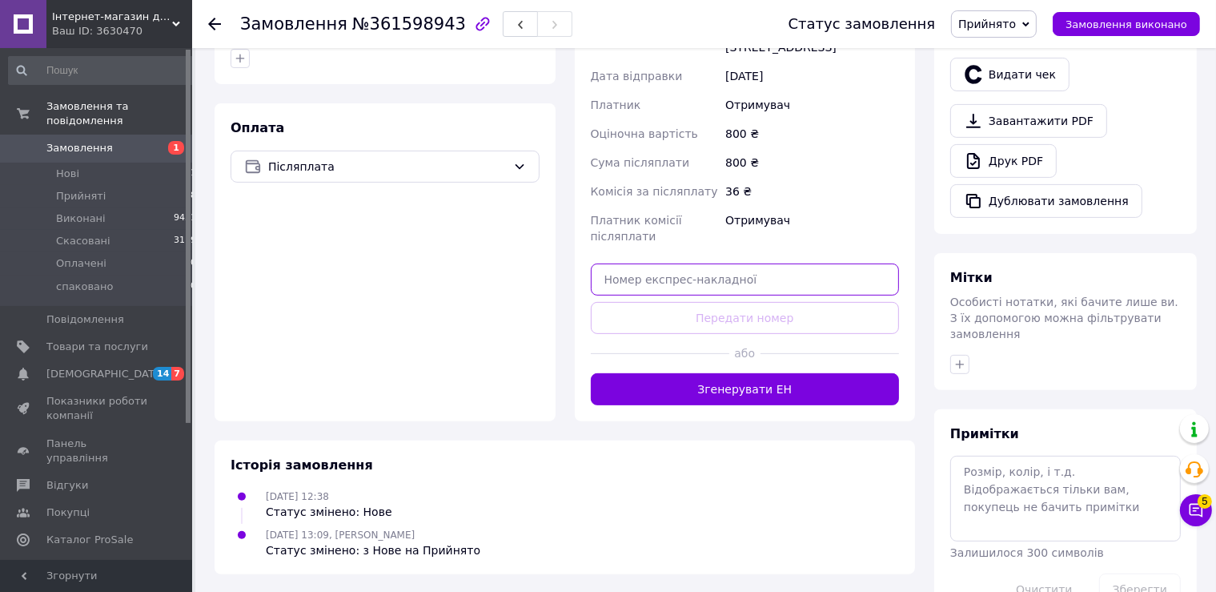
click at [729, 290] on input "text" at bounding box center [745, 279] width 309 height 32
paste input "20451247403740"
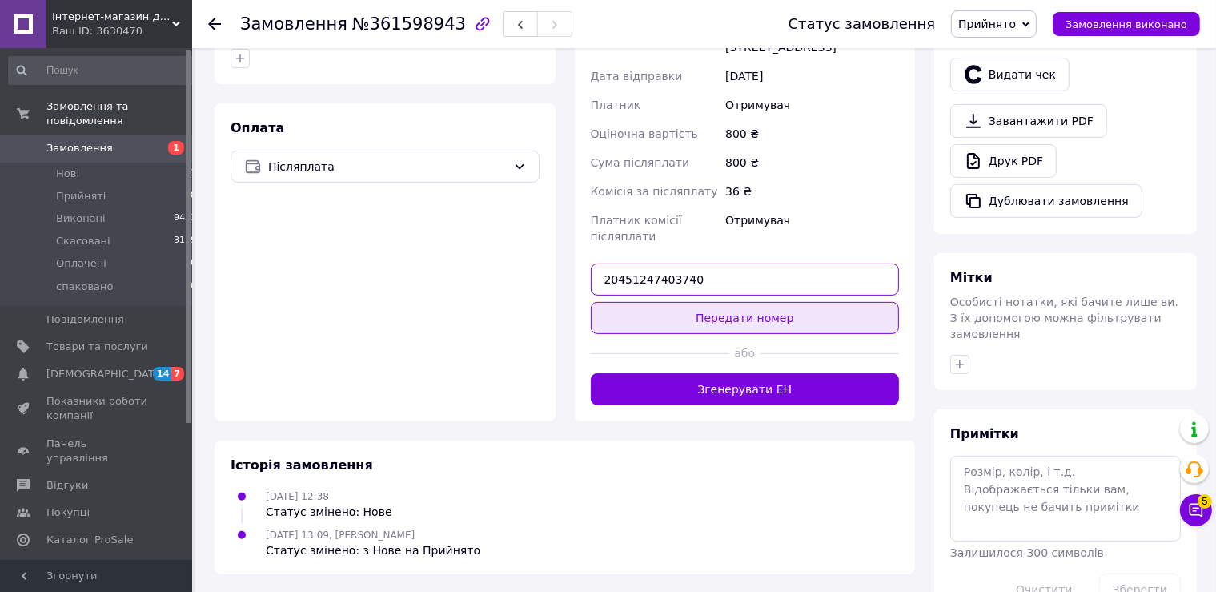
type input "20451247403740"
click at [745, 306] on button "Передати номер" at bounding box center [745, 318] width 309 height 32
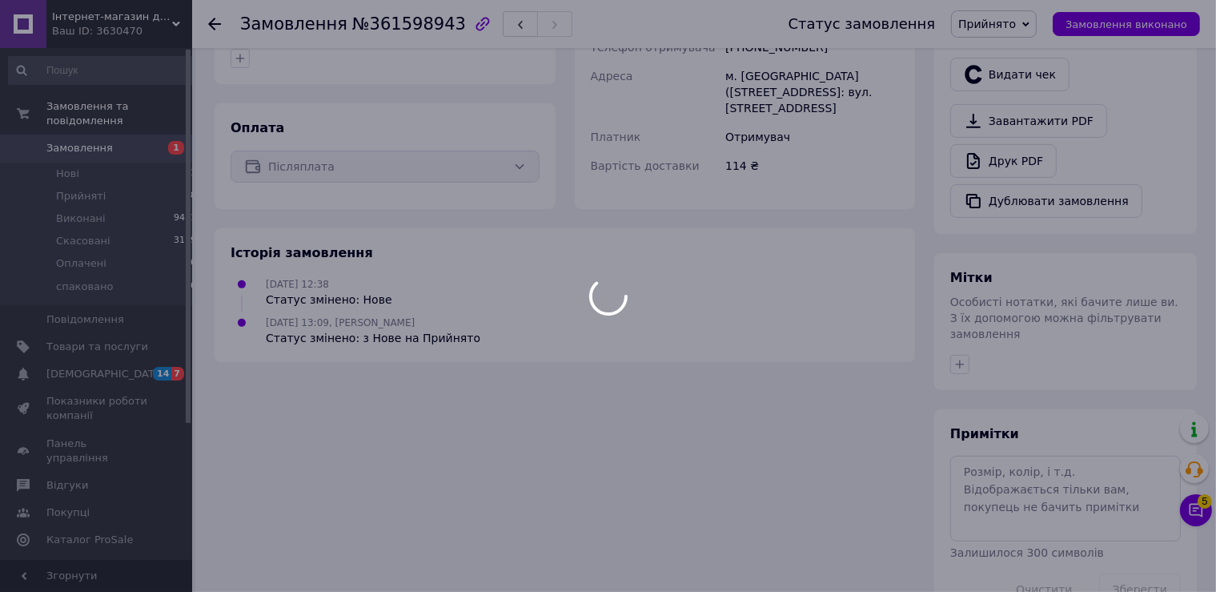
scroll to position [467, 0]
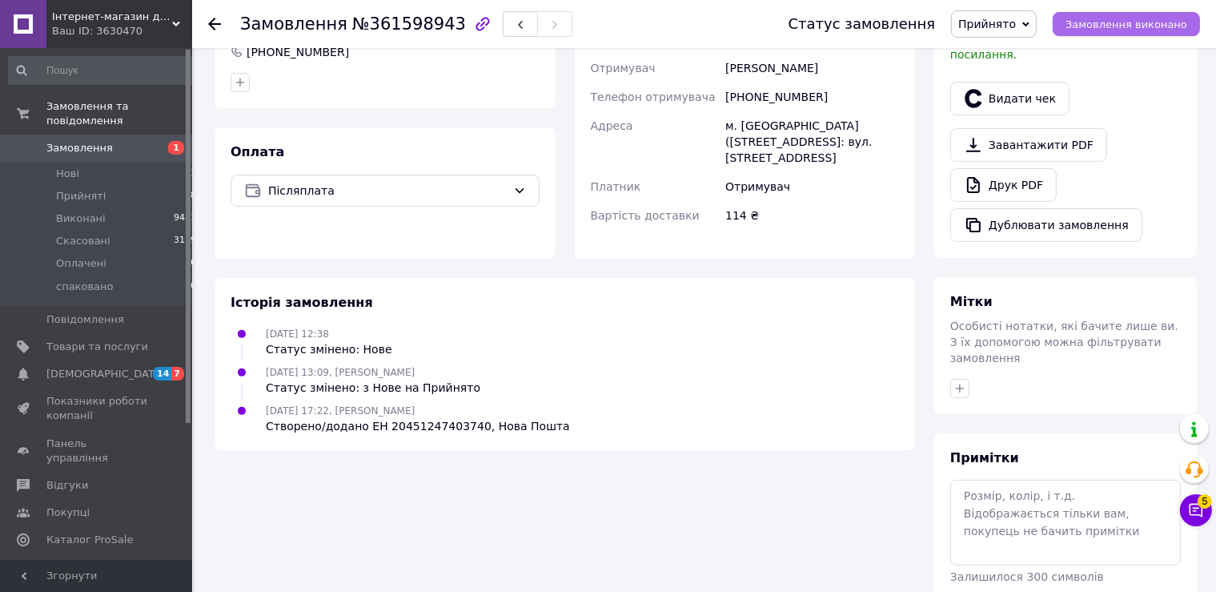
click at [1113, 34] on button "Замовлення виконано" at bounding box center [1126, 24] width 147 height 24
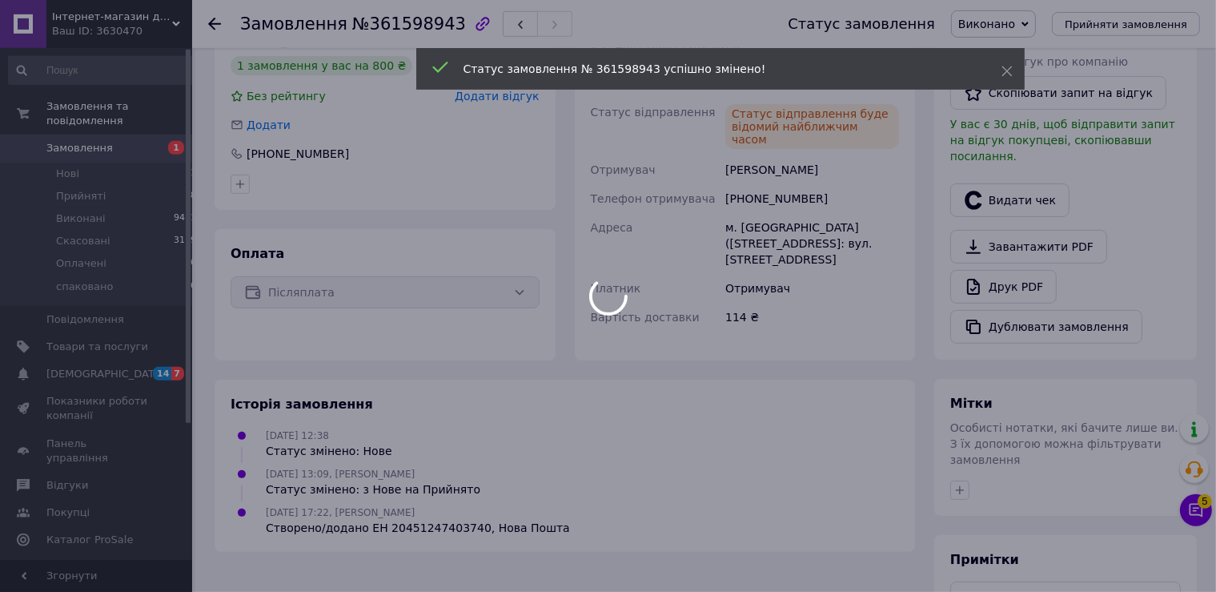
scroll to position [0, 0]
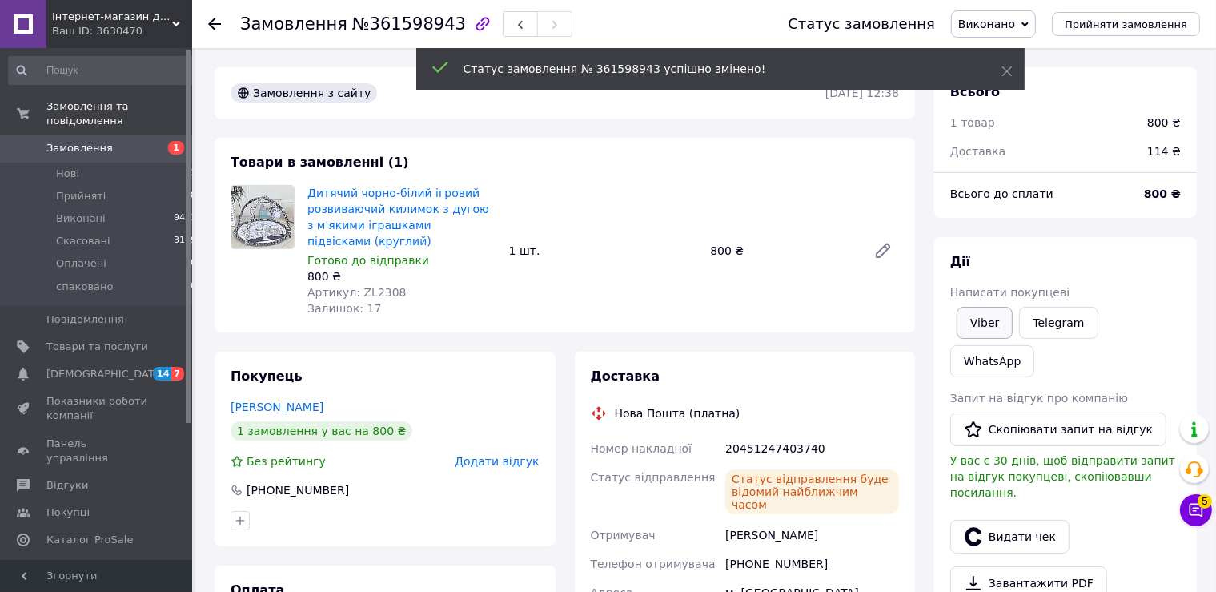
click at [982, 325] on link "Viber" at bounding box center [985, 323] width 56 height 32
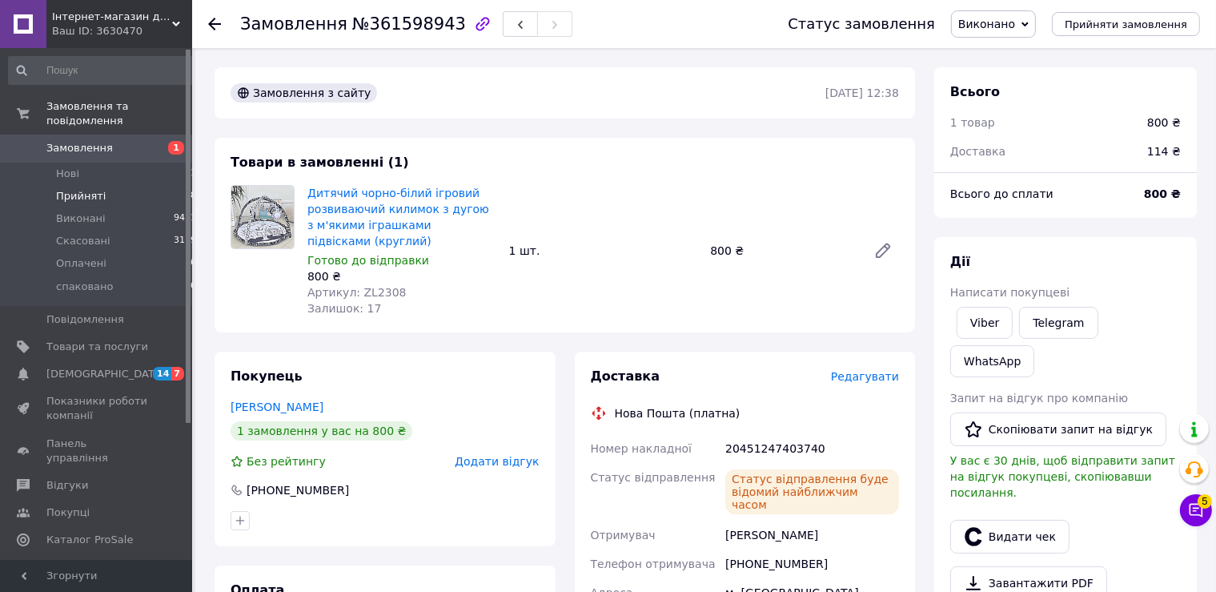
click at [167, 185] on li "Прийняті 8" at bounding box center [103, 196] width 206 height 22
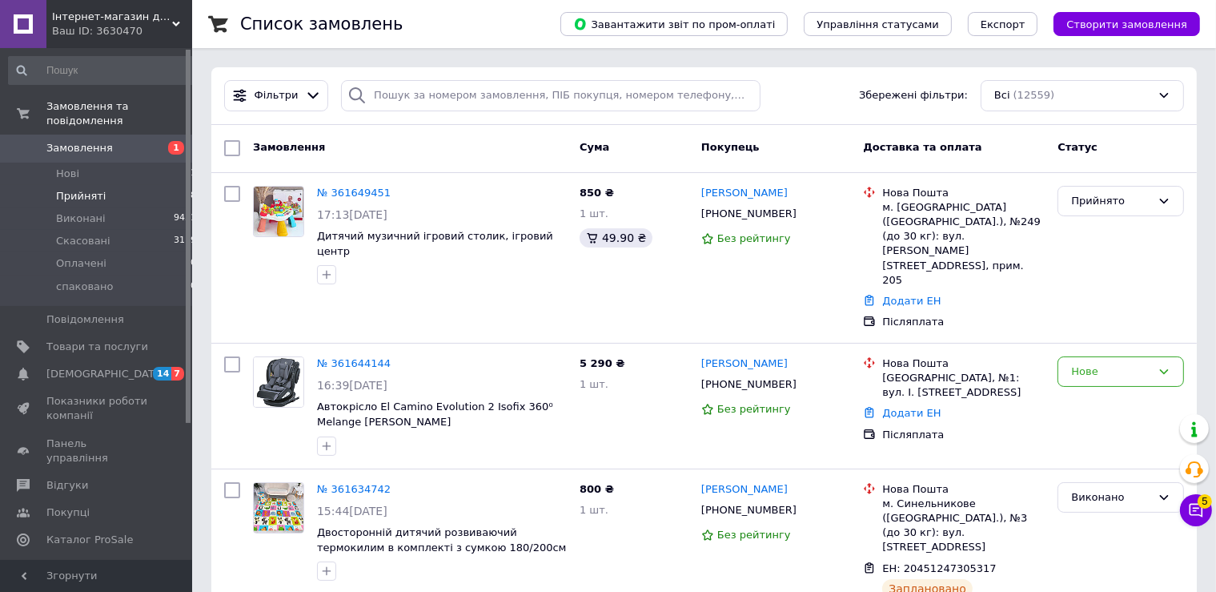
click at [167, 185] on li "Прийняті 8" at bounding box center [103, 196] width 206 height 22
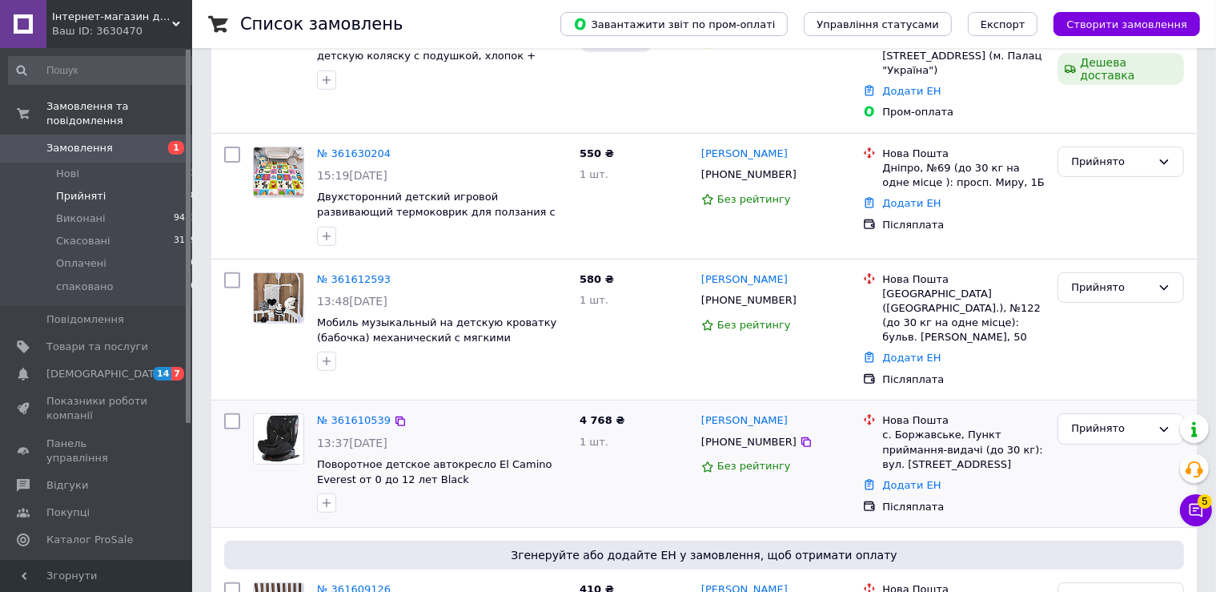
scroll to position [800, 0]
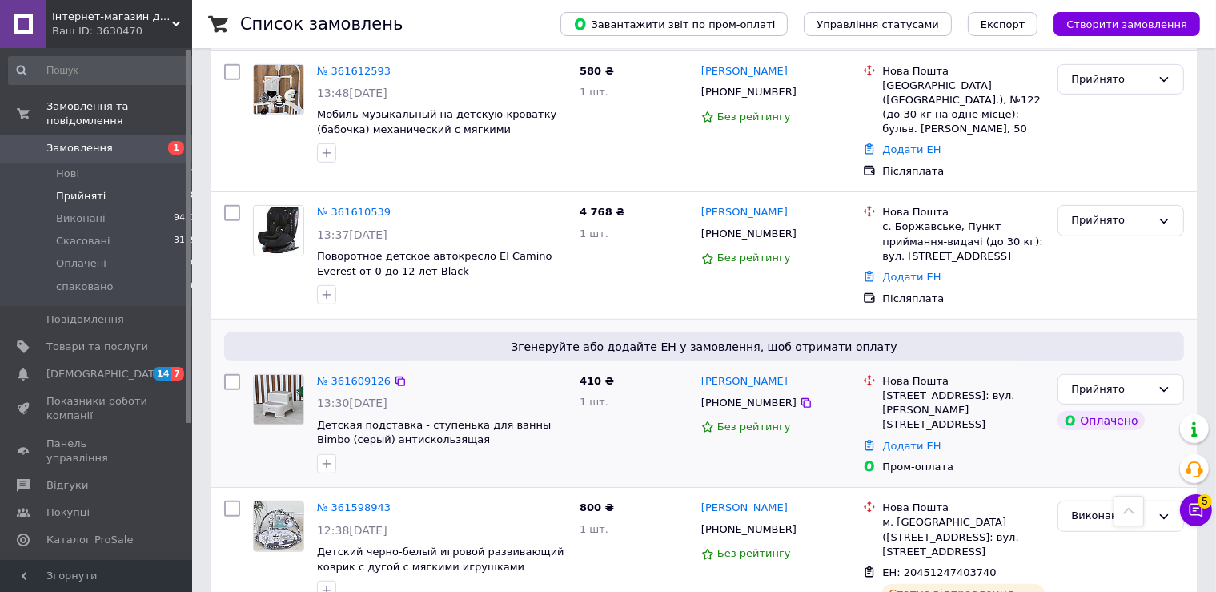
click at [287, 375] on img at bounding box center [279, 400] width 50 height 50
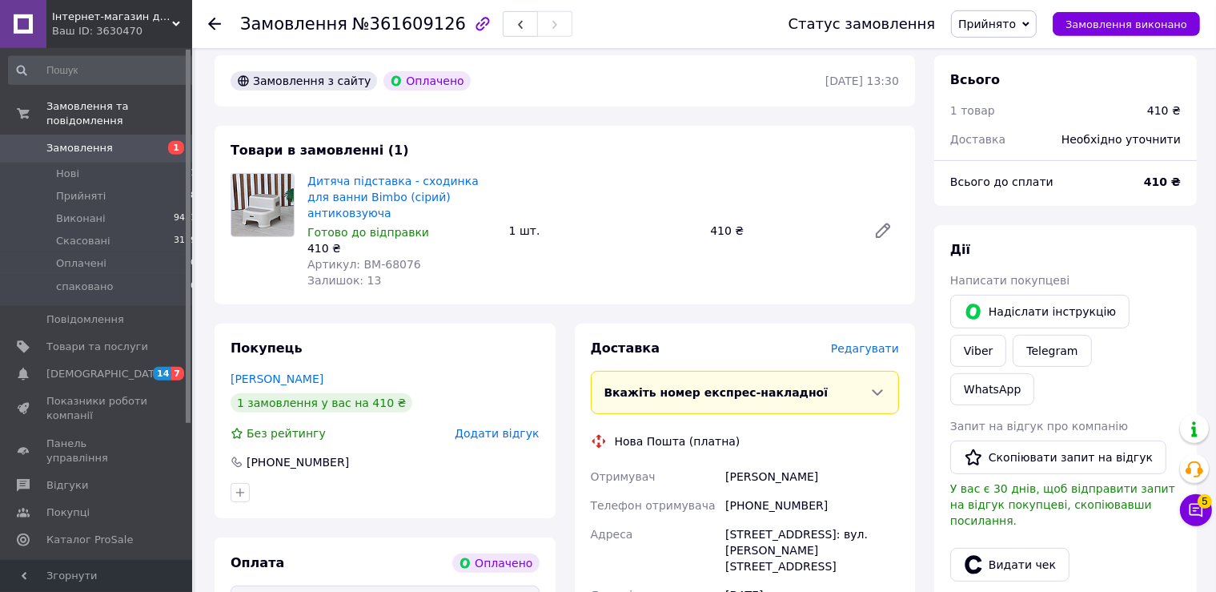
scroll to position [507, 0]
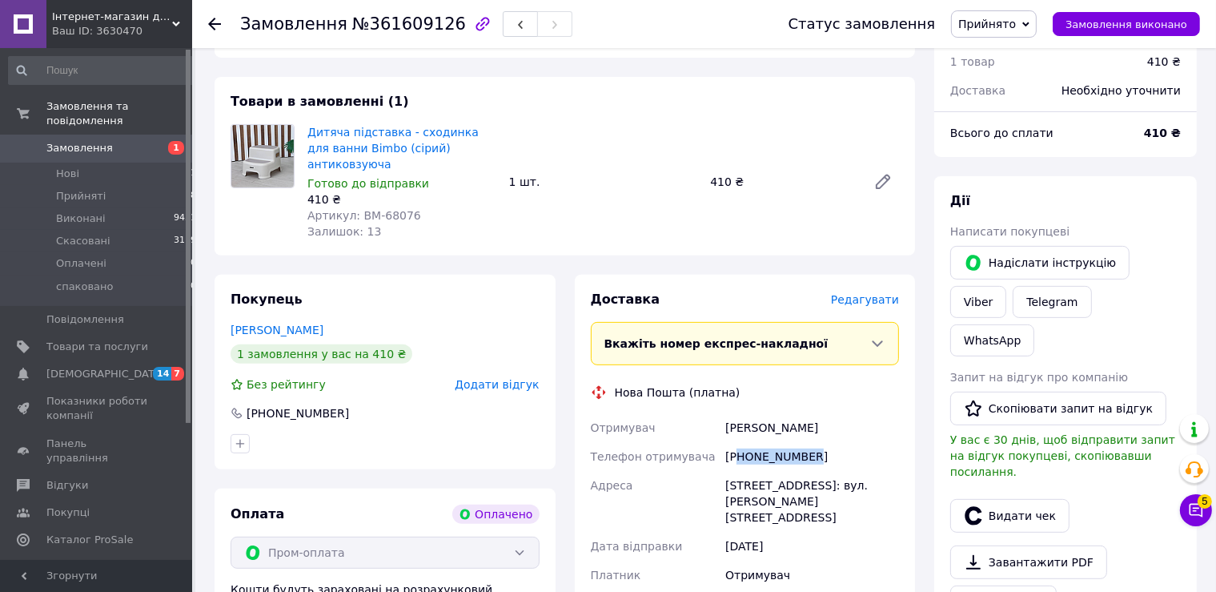
drag, startPoint x: 806, startPoint y: 436, endPoint x: 738, endPoint y: 440, distance: 67.4
click at [738, 442] on div "[PHONE_NUMBER]" at bounding box center [812, 456] width 180 height 29
copy div "80978584656"
drag, startPoint x: 773, startPoint y: 412, endPoint x: 709, endPoint y: 412, distance: 63.3
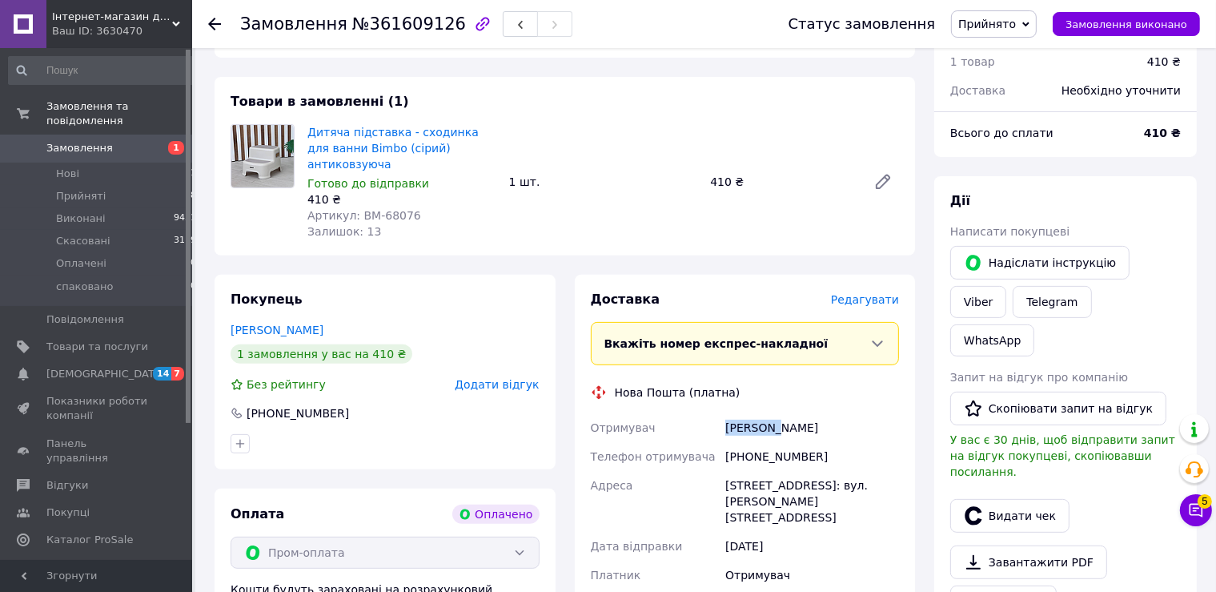
click at [709, 413] on div "Отримувач [PERSON_NAME] Телефон отримувача [PHONE_NUMBER] Адреса [STREET_ADDRES…" at bounding box center [746, 515] width 316 height 205
copy div "Отримувач [PERSON_NAME]"
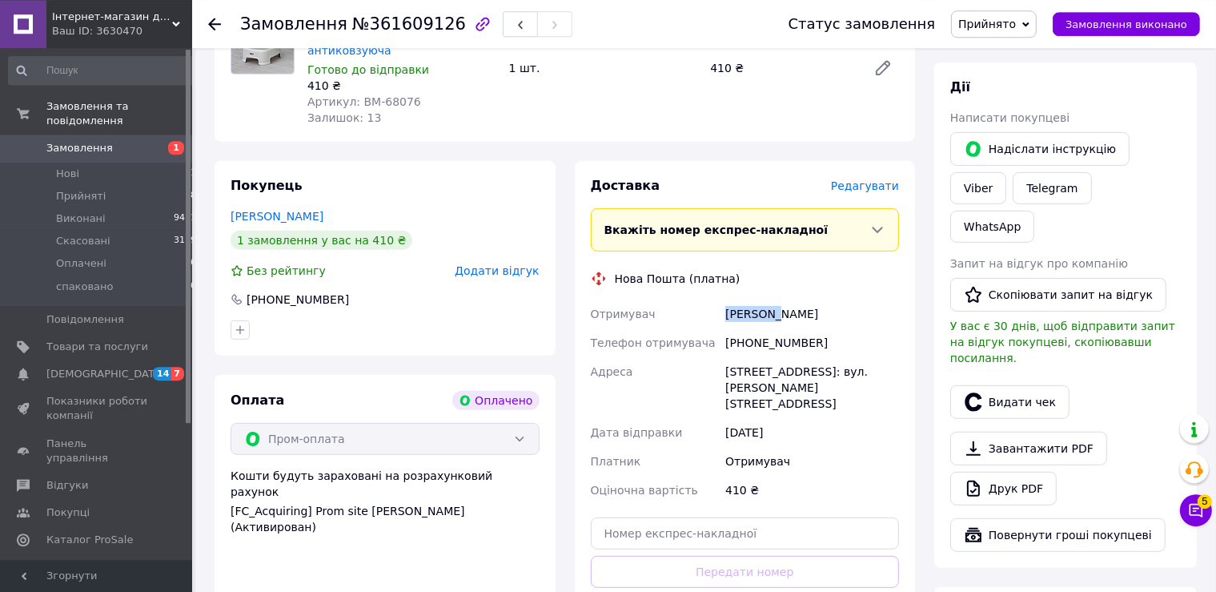
scroll to position [676, 0]
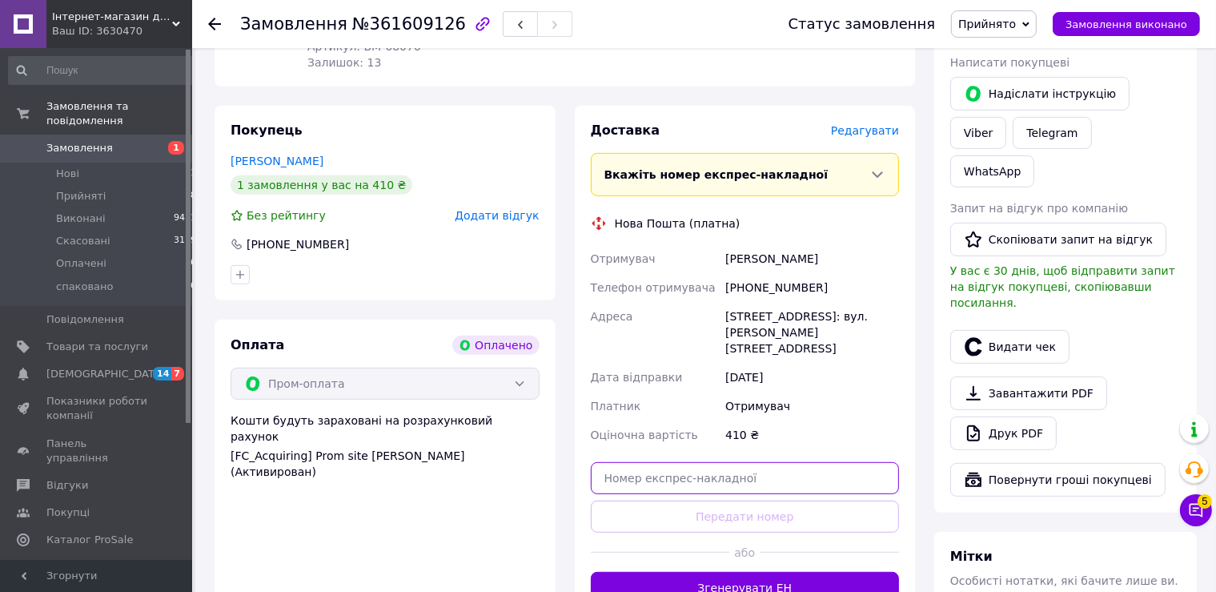
click at [722, 462] on input "text" at bounding box center [745, 478] width 309 height 32
paste input "20451247407327"
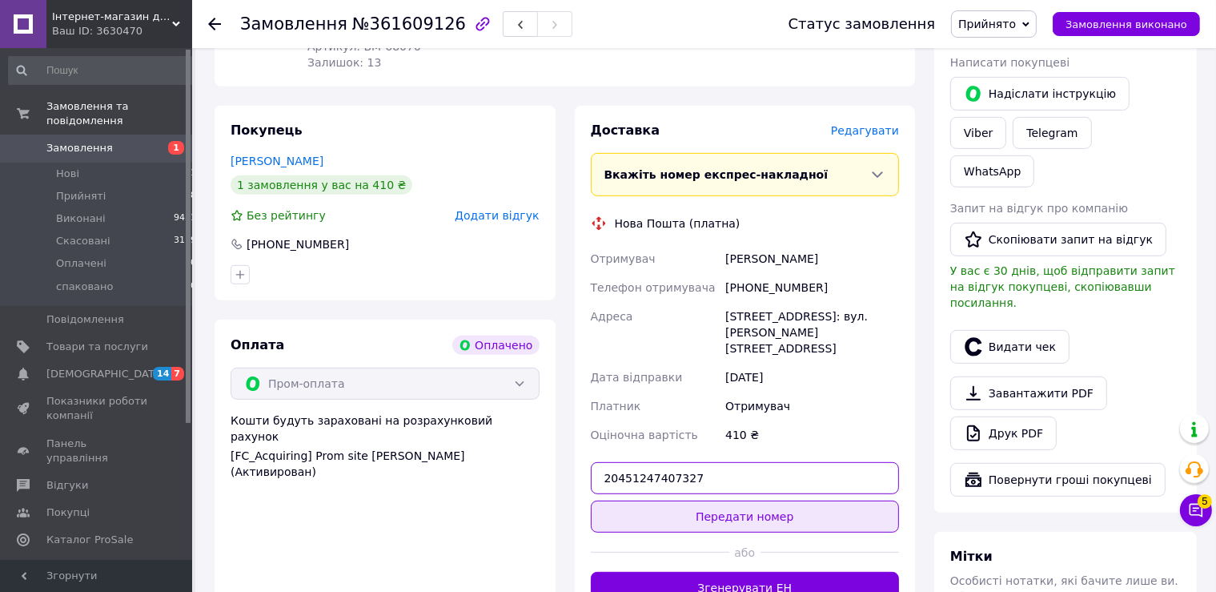
type input "20451247407327"
click at [751, 500] on button "Передати номер" at bounding box center [745, 516] width 309 height 32
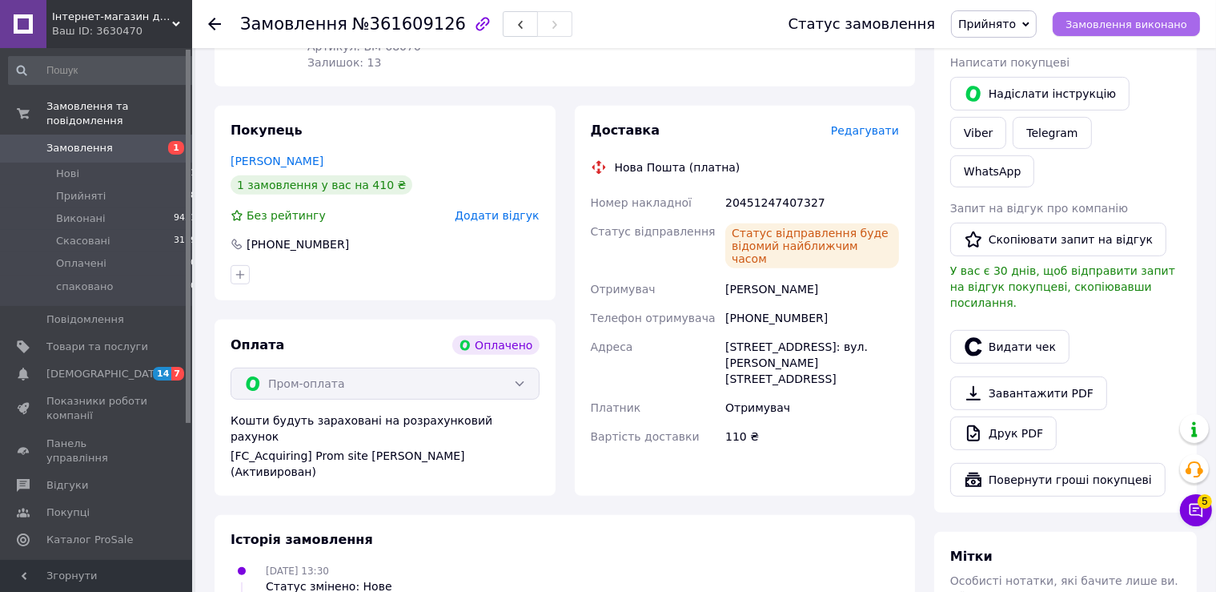
click at [1140, 21] on span "Замовлення виконано" at bounding box center [1127, 24] width 122 height 12
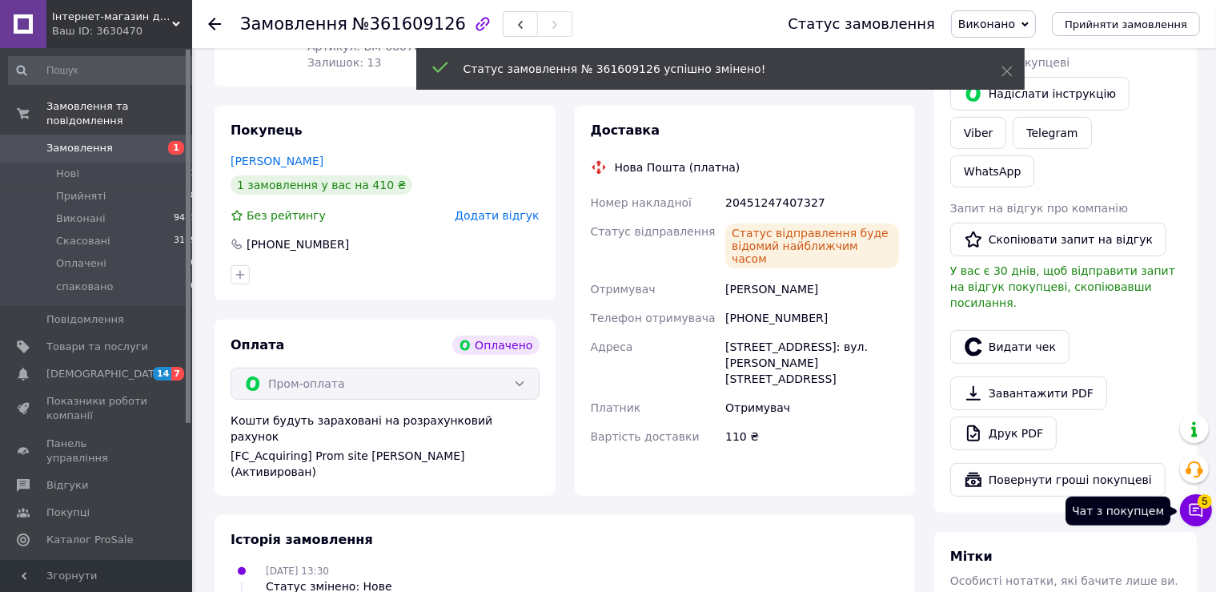
click at [1195, 514] on icon at bounding box center [1197, 511] width 14 height 14
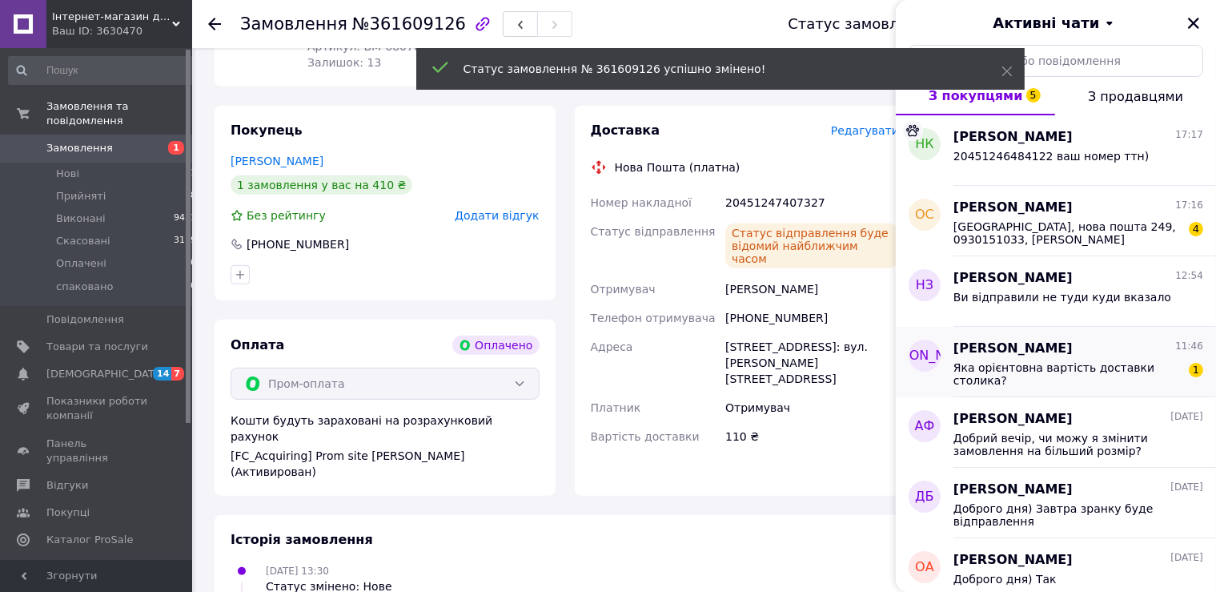
click at [1091, 357] on div "[PERSON_NAME] 11:46" at bounding box center [1079, 349] width 250 height 18
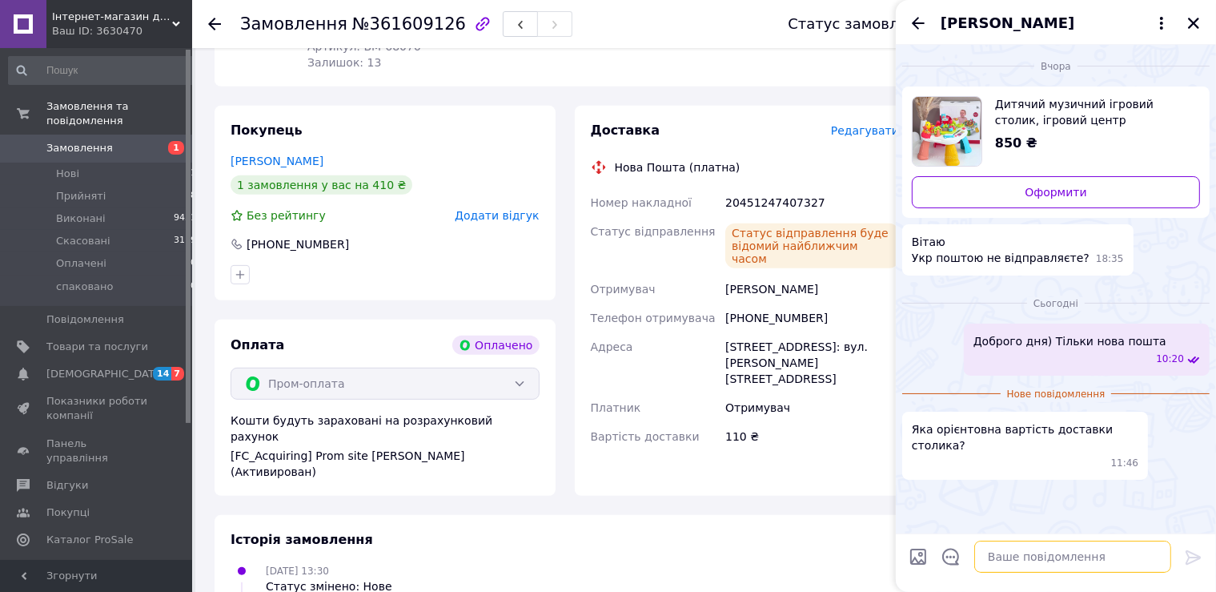
click at [1043, 557] on textarea at bounding box center [1073, 557] width 197 height 32
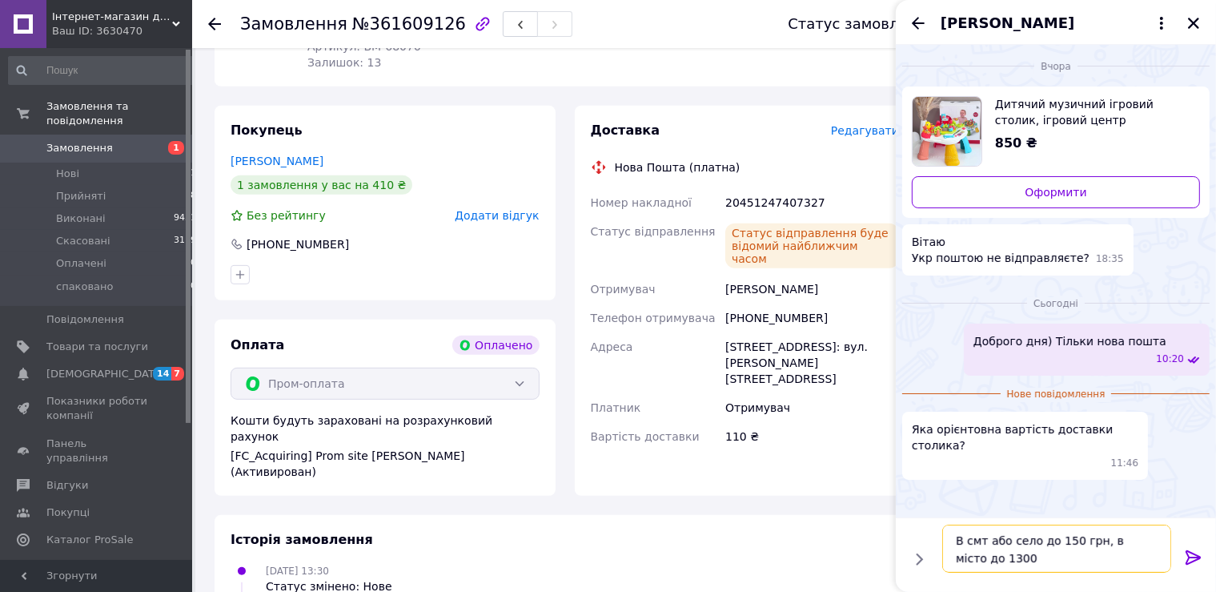
type textarea "В смт або село до 150 грн, в місто до 130"
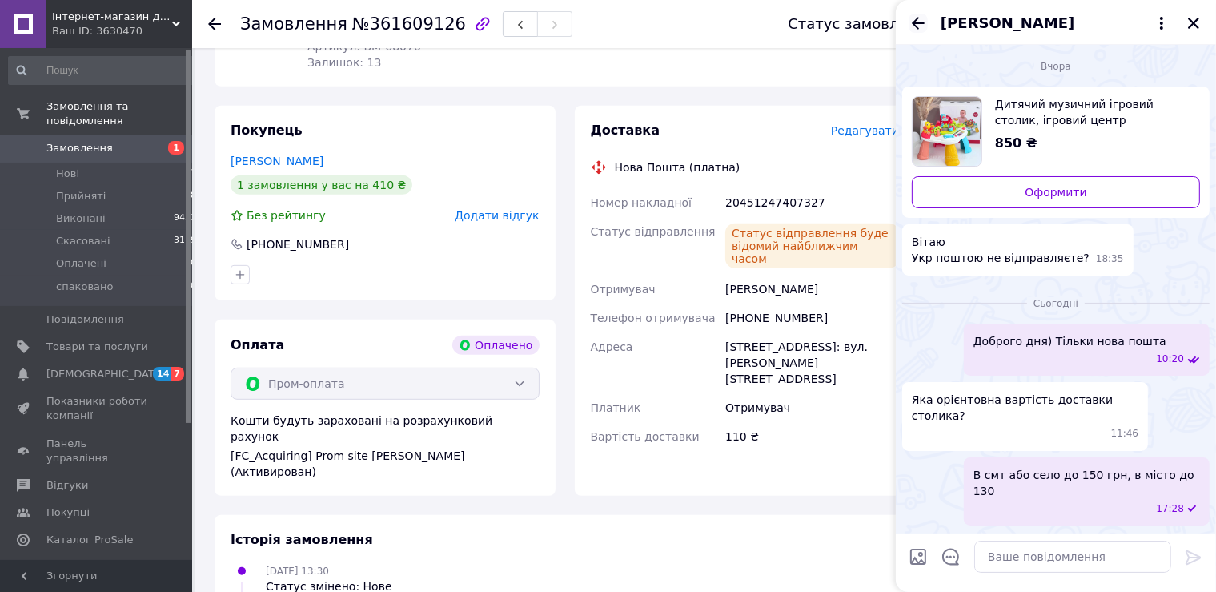
click at [911, 18] on icon "Назад" at bounding box center [918, 23] width 19 height 19
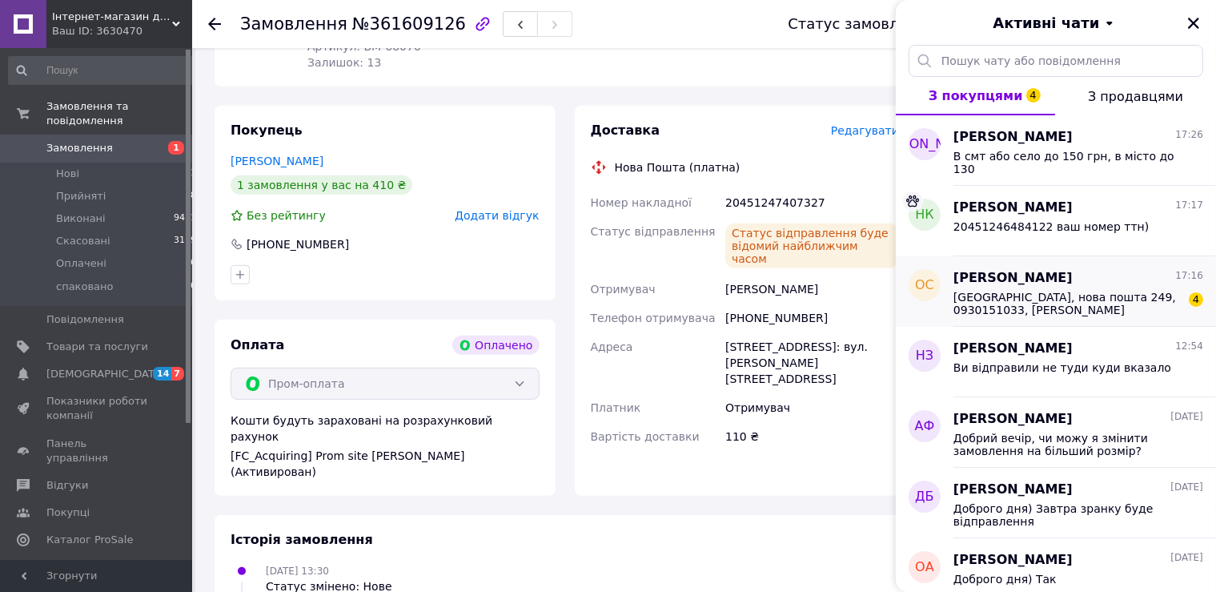
click at [1103, 306] on span "[GEOGRAPHIC_DATA], нова пошта 249, 0930151033, [PERSON_NAME]" at bounding box center [1067, 304] width 227 height 26
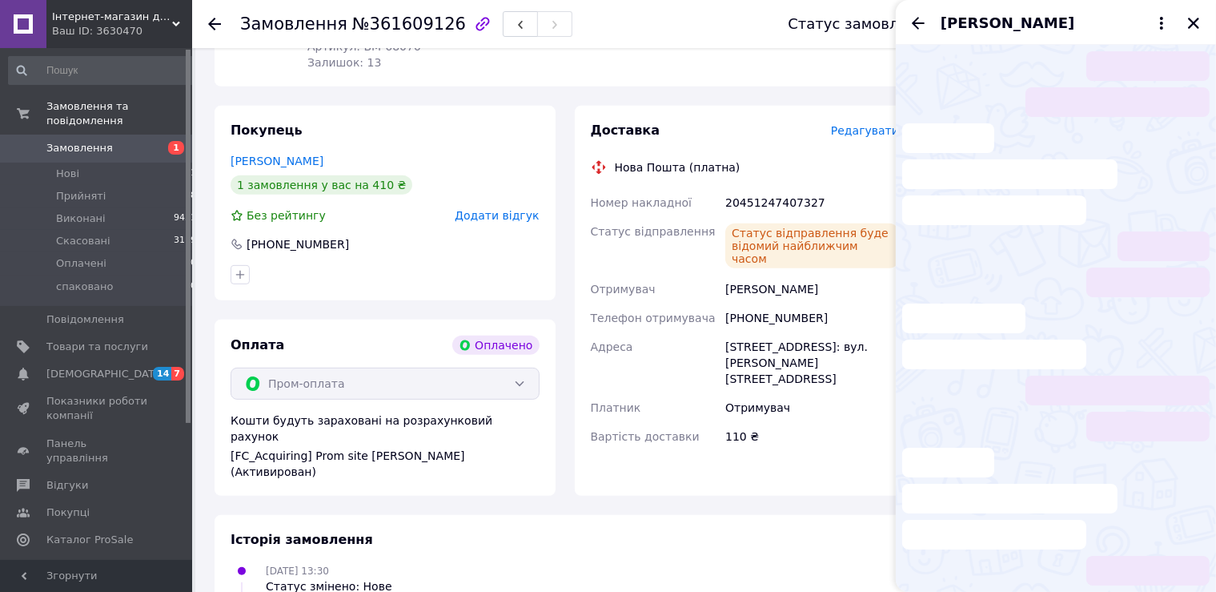
scroll to position [58, 0]
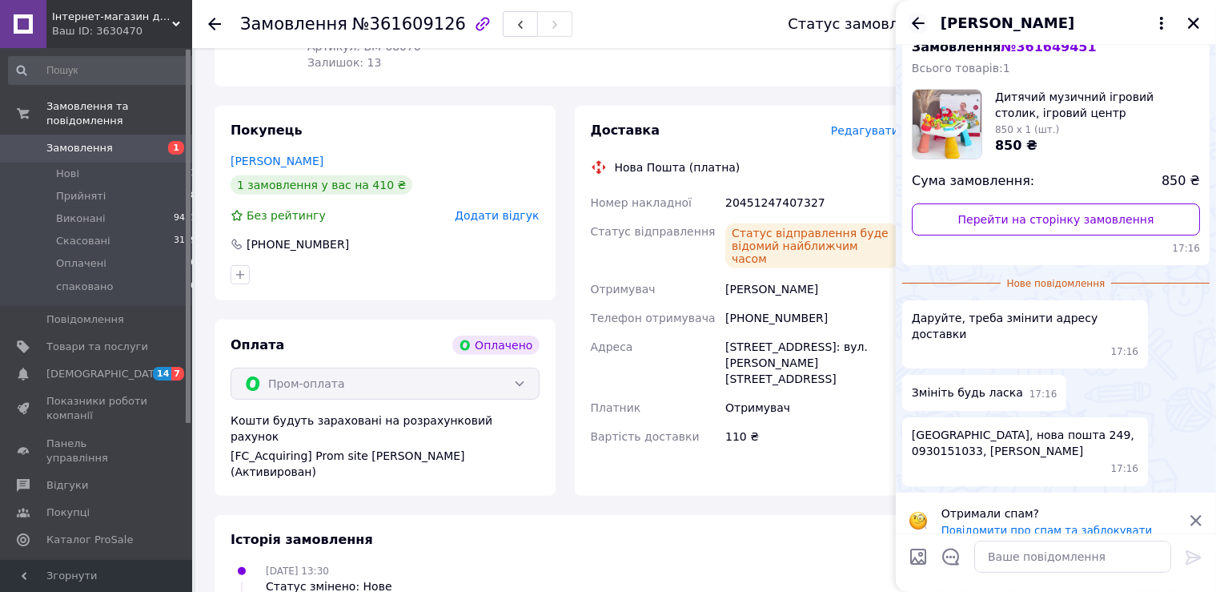
click at [921, 18] on icon "Назад" at bounding box center [918, 23] width 19 height 19
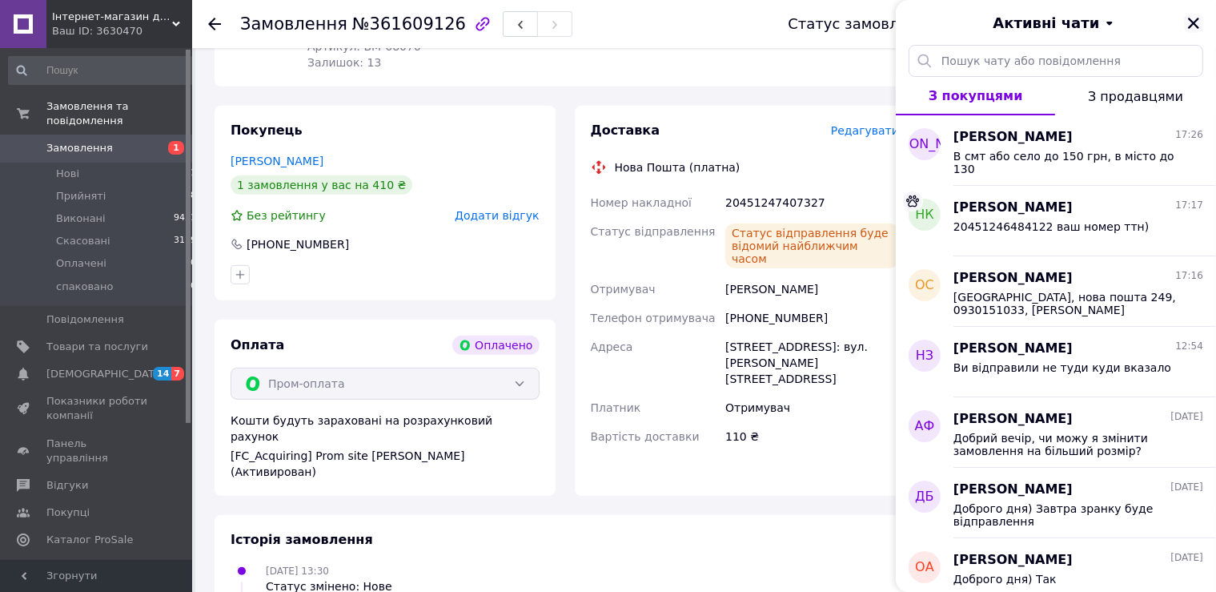
click at [1188, 26] on icon "Закрити" at bounding box center [1194, 23] width 14 height 14
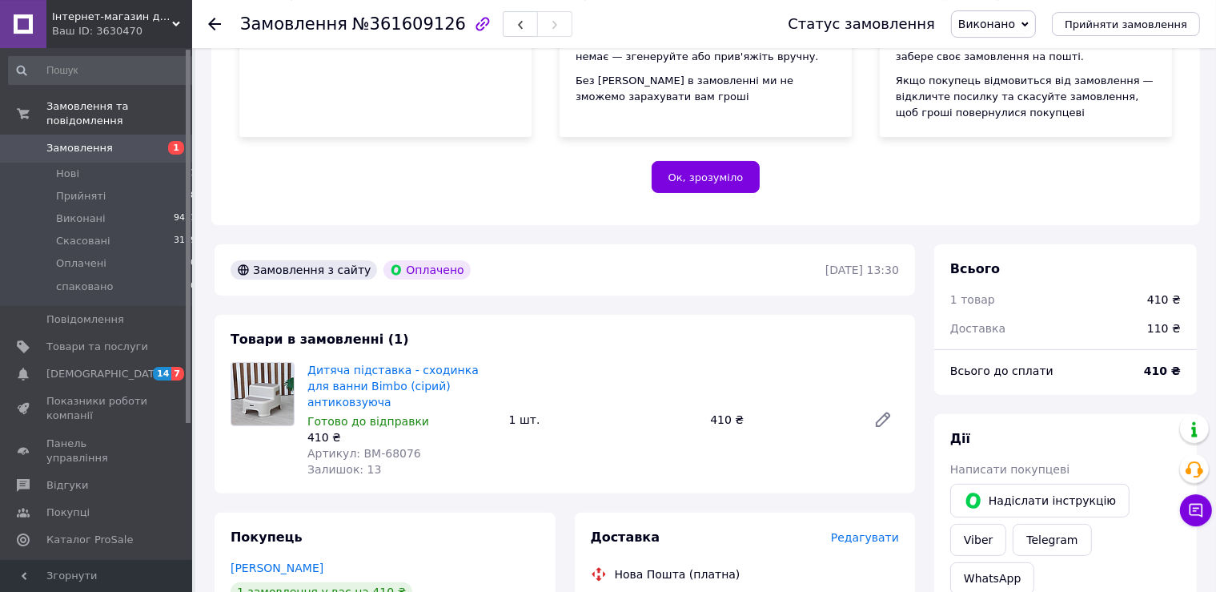
scroll to position [338, 0]
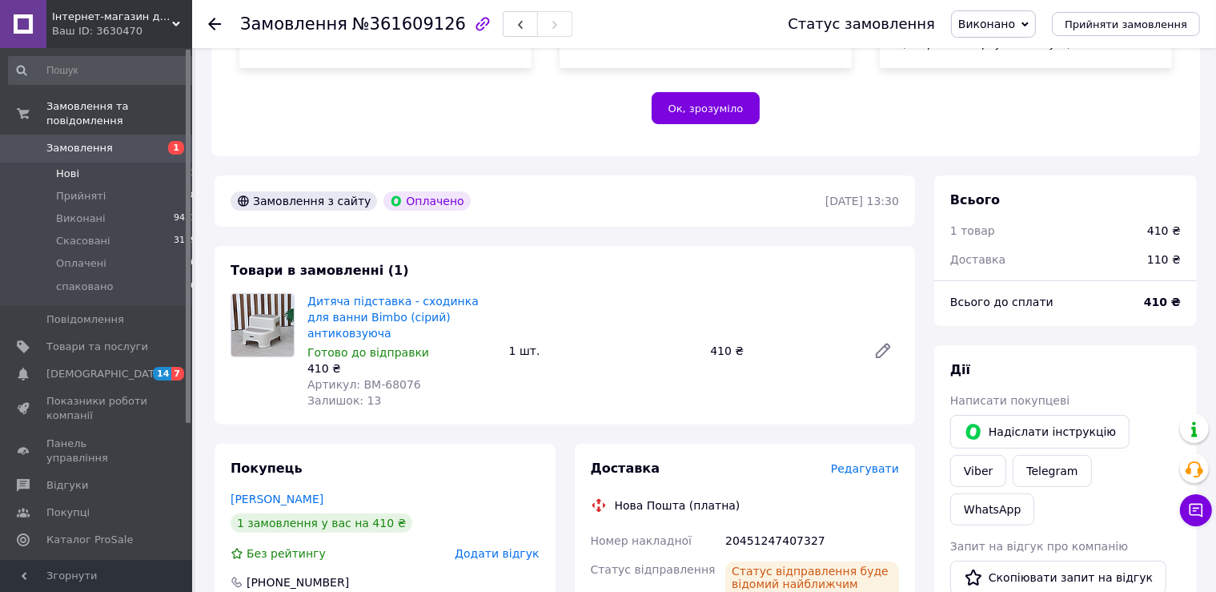
click at [157, 163] on li "Нові 1" at bounding box center [103, 174] width 206 height 22
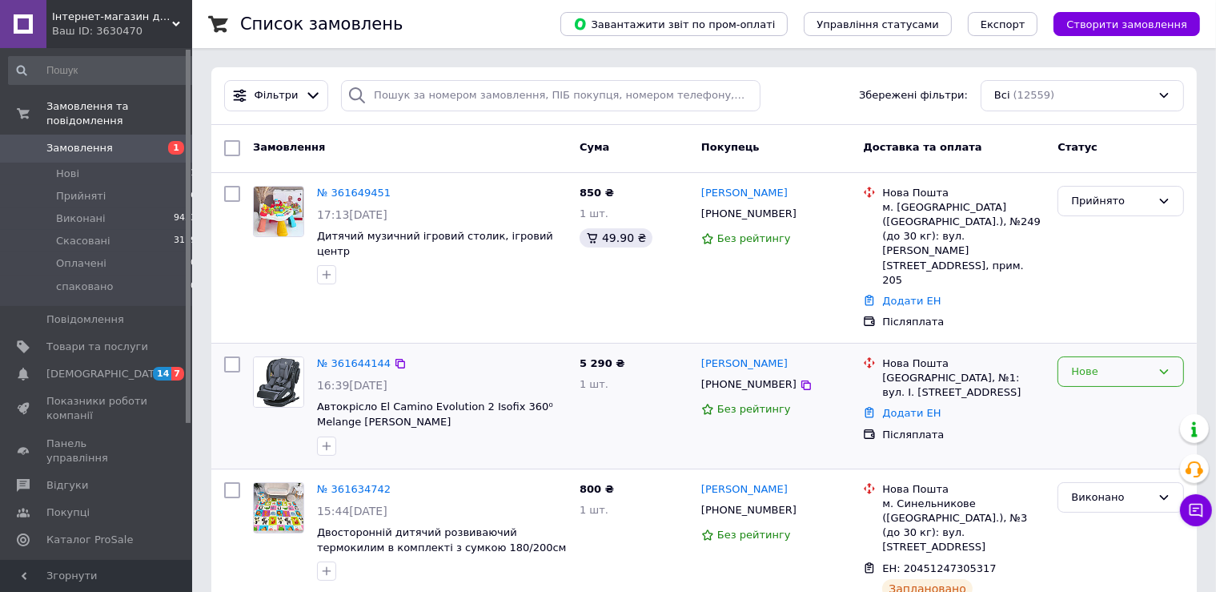
click at [1103, 356] on div "Нове" at bounding box center [1121, 371] width 127 height 31
click at [1103, 390] on li "Прийнято" at bounding box center [1121, 405] width 125 height 30
